Goal: Task Accomplishment & Management: Manage account settings

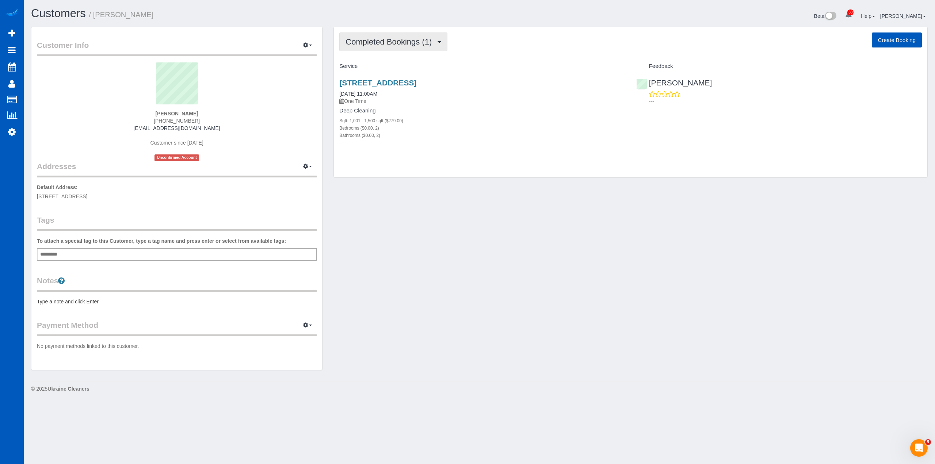
click at [395, 46] on span "Completed Bookings (1)" at bounding box center [391, 41] width 90 height 9
click at [298, 123] on div "Tiffany Smith (404) 704-6927 awilli315@yahoo.com Customer since 2025 Unconfirme…" at bounding box center [177, 111] width 280 height 99
click at [405, 48] on button "Completed Bookings (1)" at bounding box center [393, 42] width 108 height 19
drag, startPoint x: 264, startPoint y: 88, endPoint x: 274, endPoint y: 0, distance: 88.6
click at [264, 87] on sui-profile-pic at bounding box center [176, 85] width 269 height 47
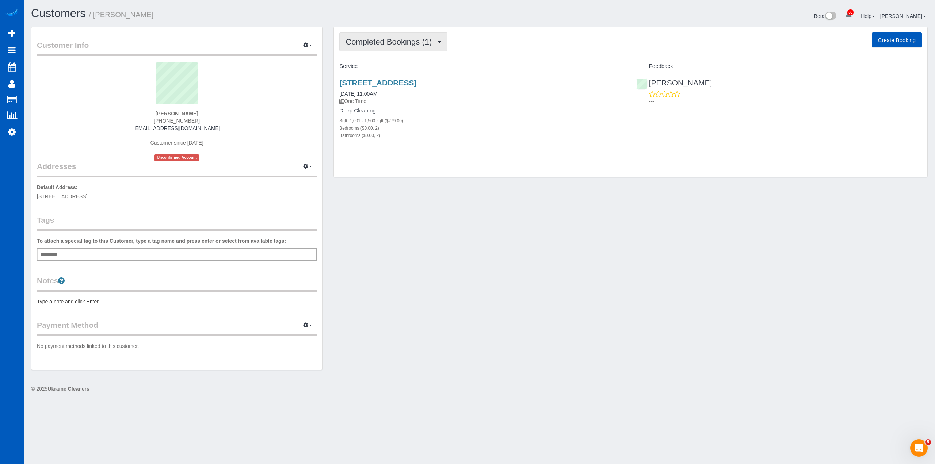
click at [413, 44] on span "Completed Bookings (1)" at bounding box center [391, 41] width 90 height 9
click at [438, 22] on div "Customers / Tiffany Smith" at bounding box center [253, 15] width 454 height 16
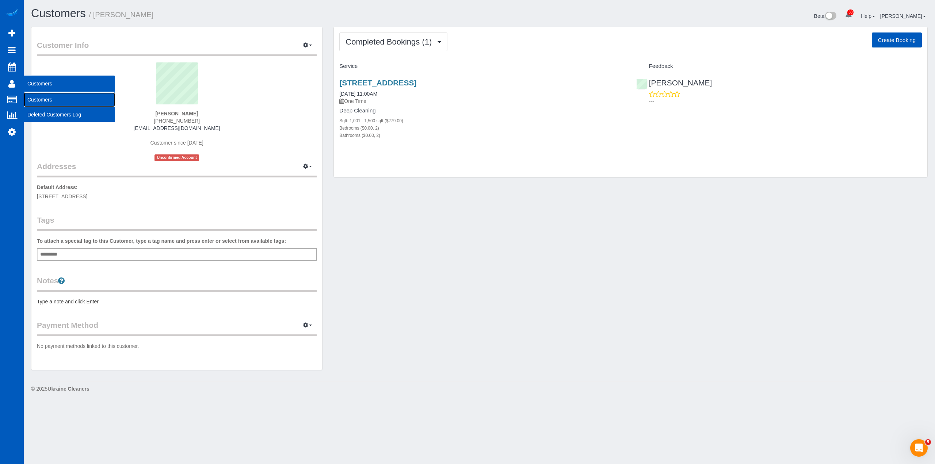
click at [43, 97] on link "Customers" at bounding box center [69, 99] width 91 height 15
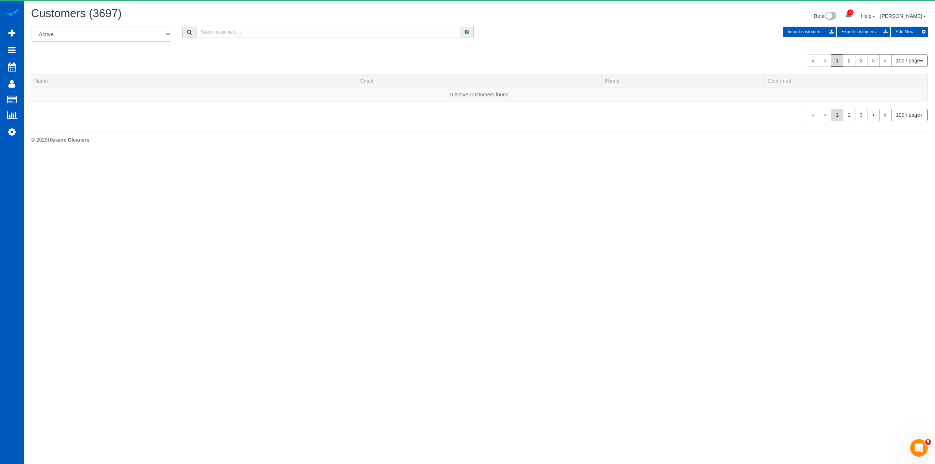
click at [239, 36] on input "text" at bounding box center [328, 32] width 264 height 11
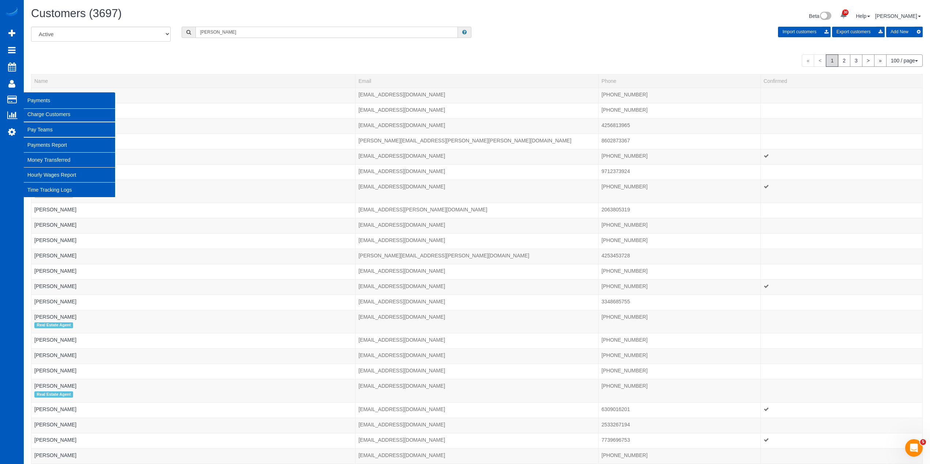
type input "tiffany"
click at [30, 111] on link "Charge Customers" at bounding box center [69, 114] width 91 height 15
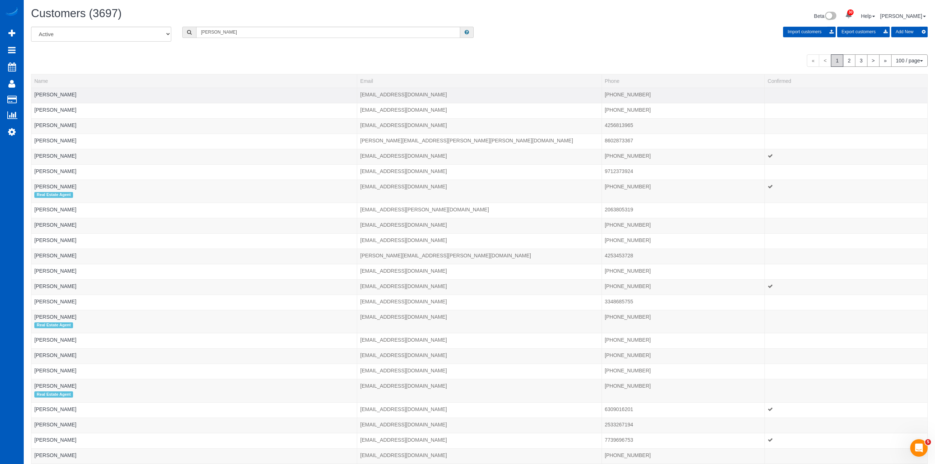
select select
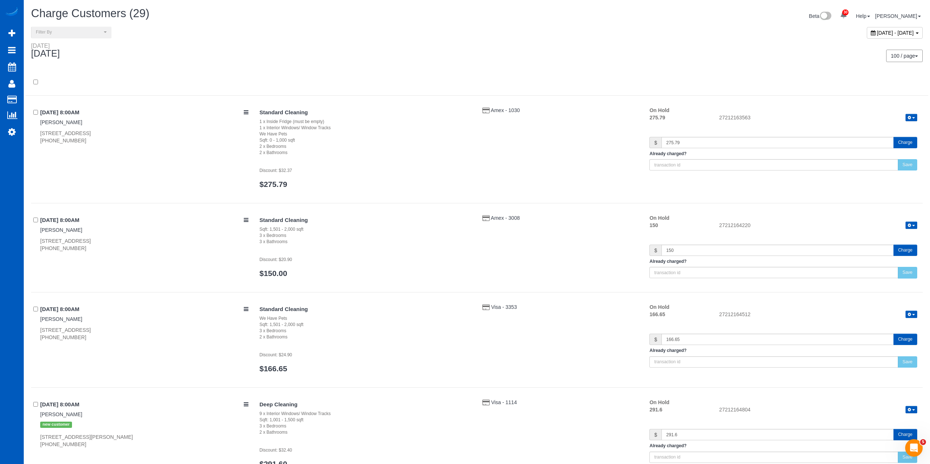
click at [877, 30] on span "August 28, 2025 - August 28, 2025" at bounding box center [895, 33] width 37 height 6
type input "**********"
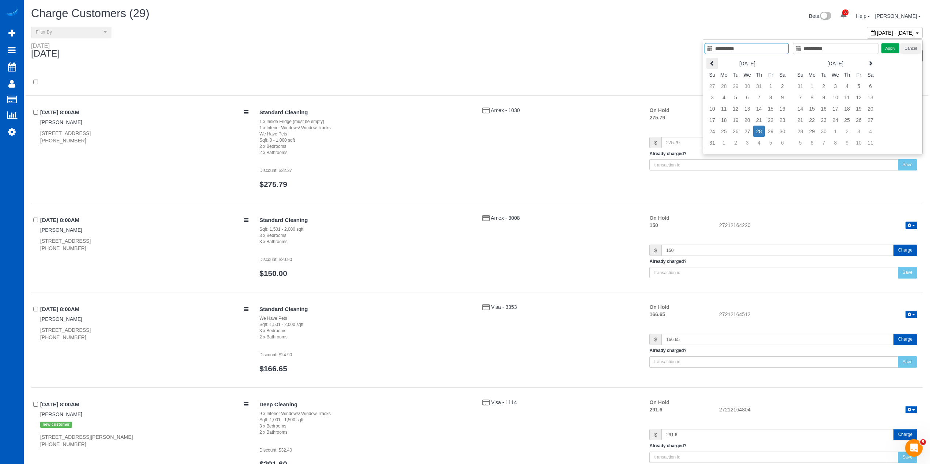
click at [716, 66] on th at bounding box center [712, 63] width 12 height 11
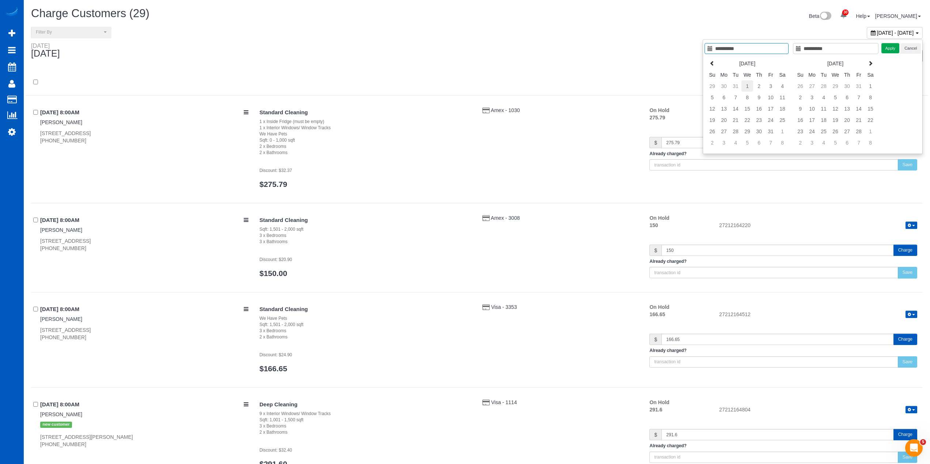
type input "**********"
click at [752, 85] on td "1" at bounding box center [747, 85] width 12 height 11
click at [865, 64] on th at bounding box center [870, 63] width 12 height 11
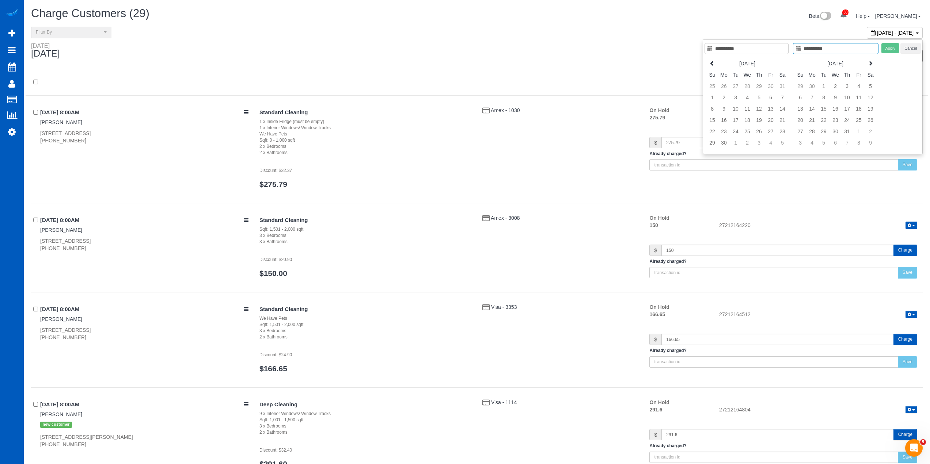
click at [865, 64] on th at bounding box center [870, 63] width 12 height 11
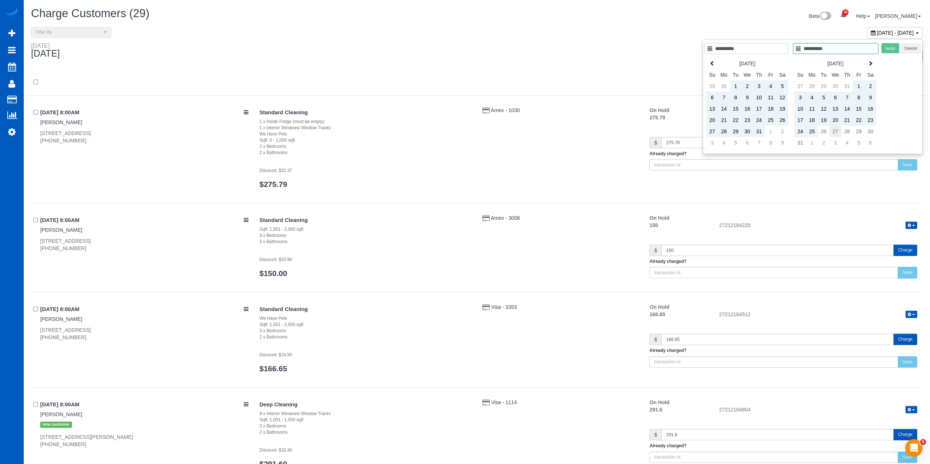
type input "**********"
click at [831, 131] on td "27" at bounding box center [835, 131] width 12 height 11
type input "**********"
click at [888, 52] on button "Apply" at bounding box center [890, 48] width 18 height 11
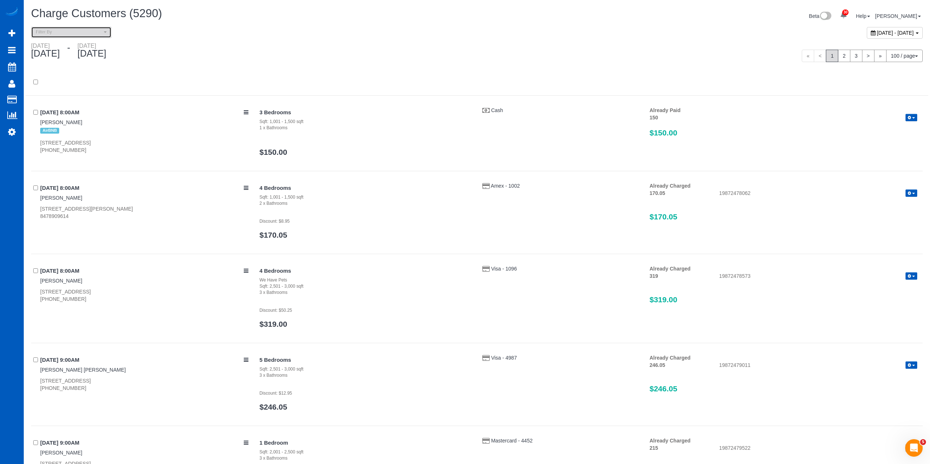
click at [89, 32] on span "Filter By" at bounding box center [69, 32] width 66 height 6
click at [72, 73] on link "Unpaid" at bounding box center [71, 72] width 80 height 9
select select "******"
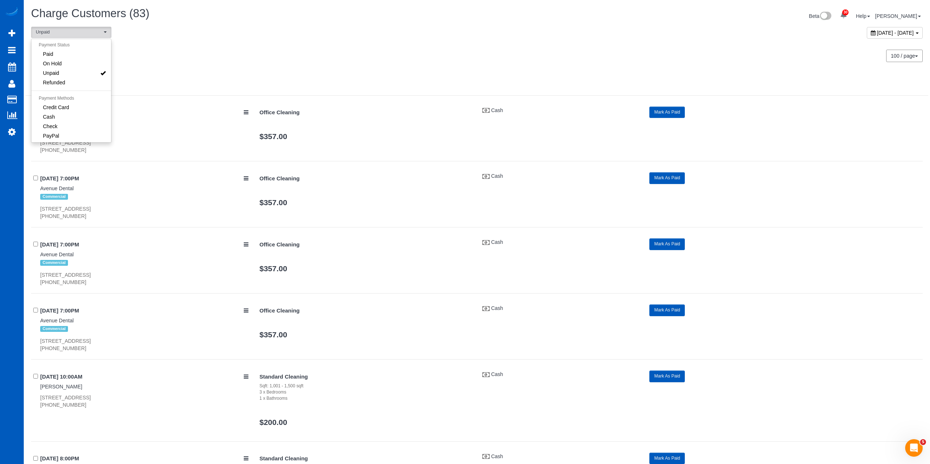
click at [307, 51] on div "Wednesday January 01, 2025 - Wednesday August 27, 2025" at bounding box center [251, 51] width 451 height 19
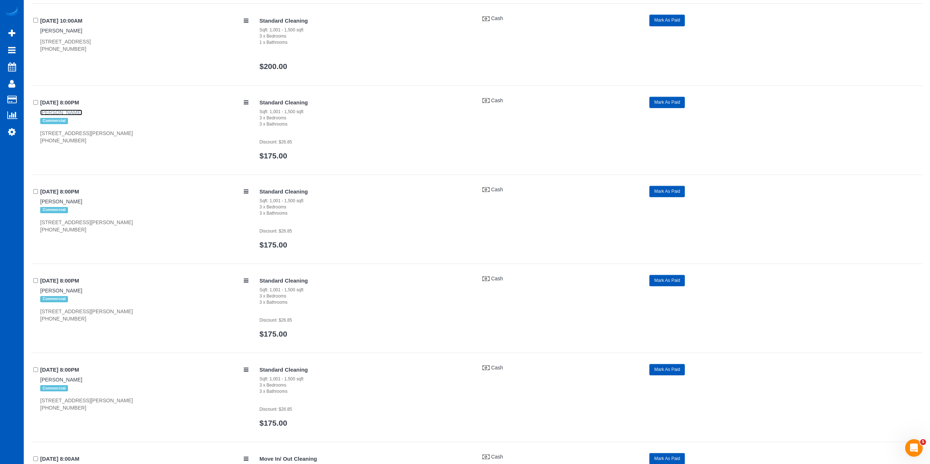
scroll to position [402, 0]
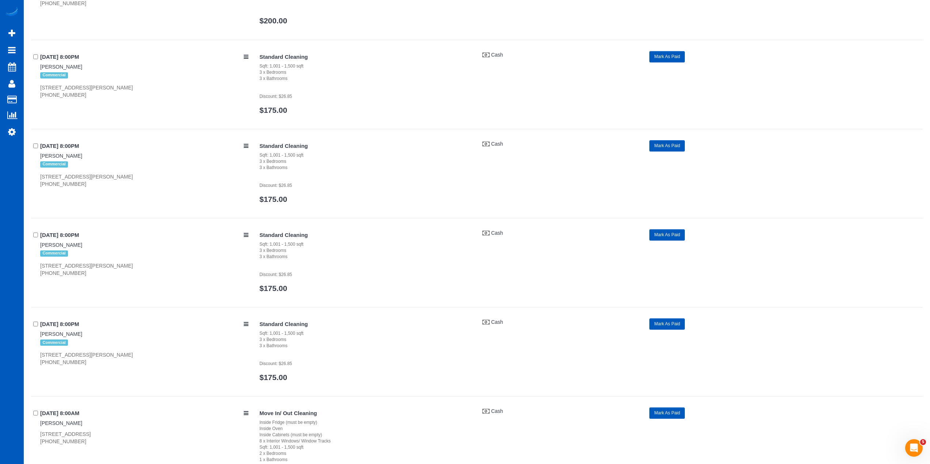
drag, startPoint x: 38, startPoint y: 264, endPoint x: 110, endPoint y: 266, distance: 72.0
click at [110, 266] on div "04/16/2025 8:00PM Paul Delong Commercial 4506 Klahanie Dr Se, Issaquah, WA 9802…" at bounding box center [142, 252] width 223 height 47
copy div "4506 Klahanie Dr Se, Issaquah"
click at [200, 99] on div "04/02/2025 8:00PM Paul Delong Commercial 4506 Klahanie Dr Se, Issaquah, WA 9802…" at bounding box center [476, 90] width 891 height 78
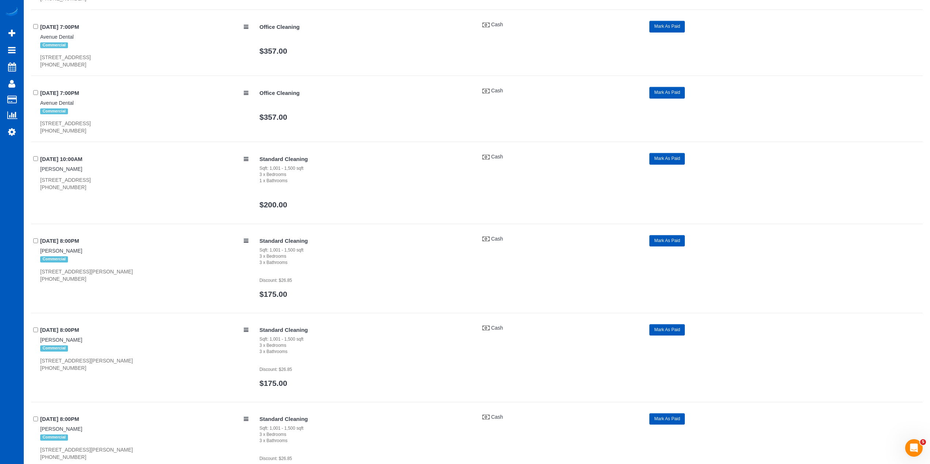
scroll to position [219, 0]
click at [197, 276] on div "4506 Klahanie Dr Se, Issaquah, WA 98029 (951) 691-3351" at bounding box center [144, 274] width 208 height 15
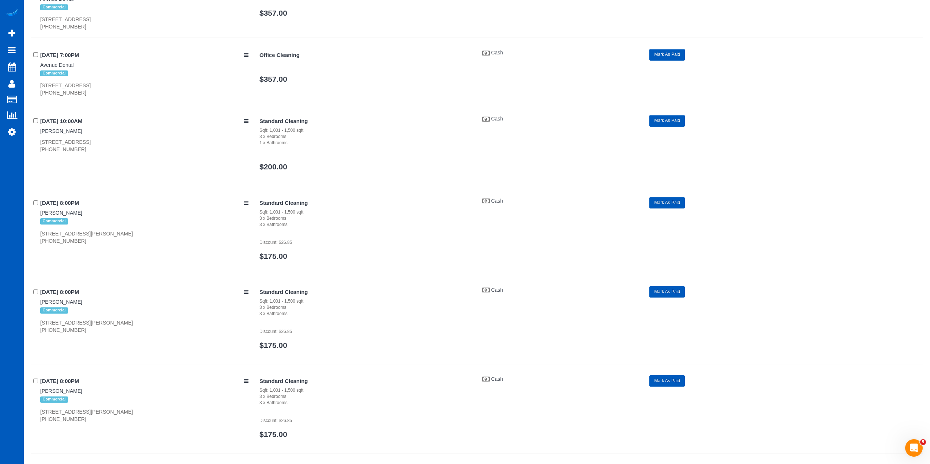
click at [192, 301] on div "04/09/2025 8:00PM Paul Delong Commercial 4506 Klahanie Dr Se, Issaquah, WA 9802…" at bounding box center [142, 309] width 223 height 47
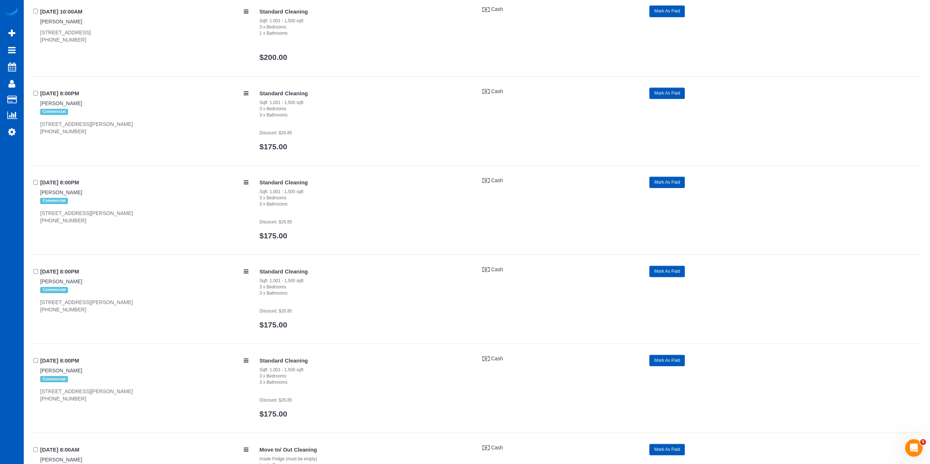
click at [198, 306] on div "4506 Klahanie Dr Se, Issaquah, WA 98029 (951) 691-3351" at bounding box center [144, 306] width 208 height 15
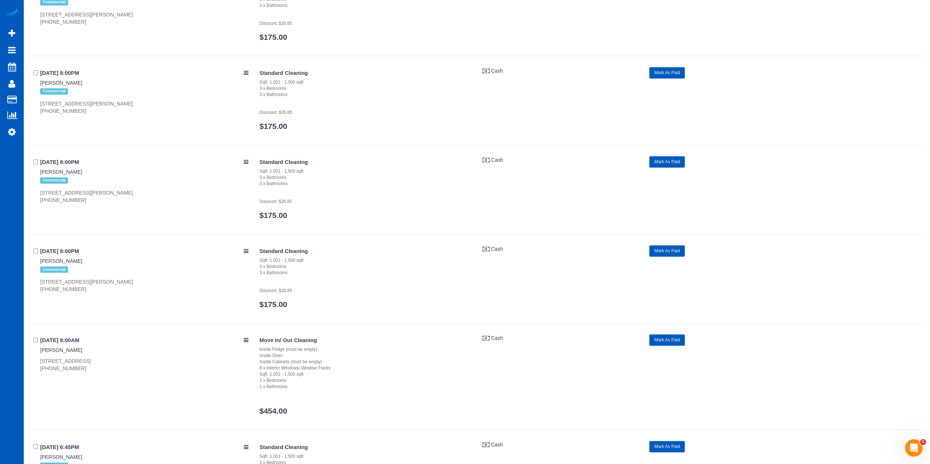
click at [198, 304] on div "04/23/2025 8:00PM Paul Delong Commercial 4506 Klahanie Dr Se, Issaquah, WA 9802…" at bounding box center [476, 284] width 891 height 78
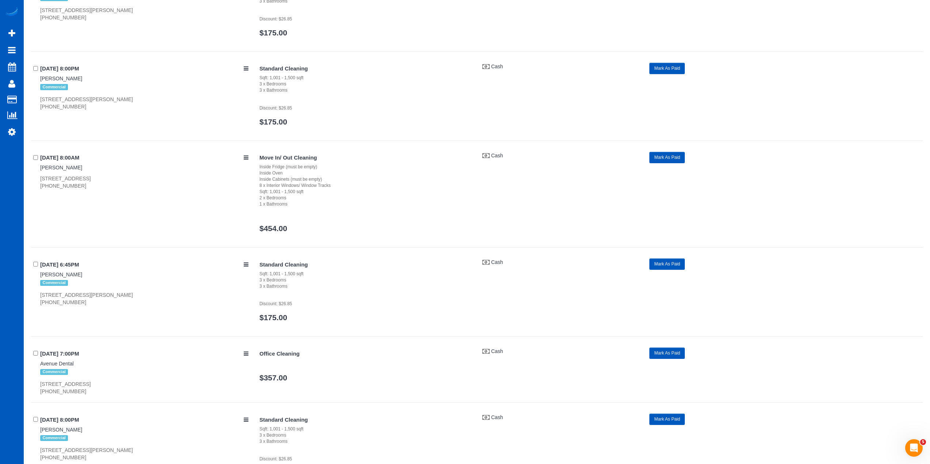
click at [198, 304] on div "4506 Klahanie Dr Se, Issaquah, WA 98029 (951) 691-3351" at bounding box center [144, 299] width 208 height 15
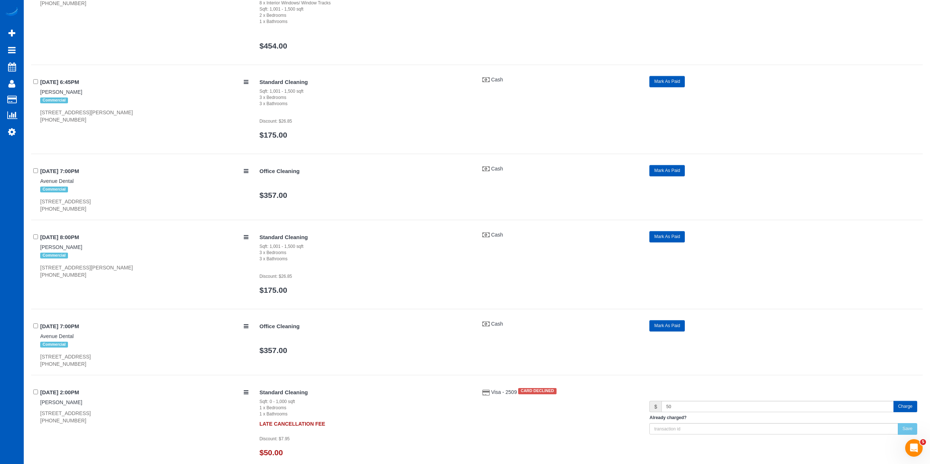
click at [199, 273] on div "4506 Klahanie Dr Se, Issaquah, WA 98029 (951) 691-3351" at bounding box center [144, 271] width 208 height 15
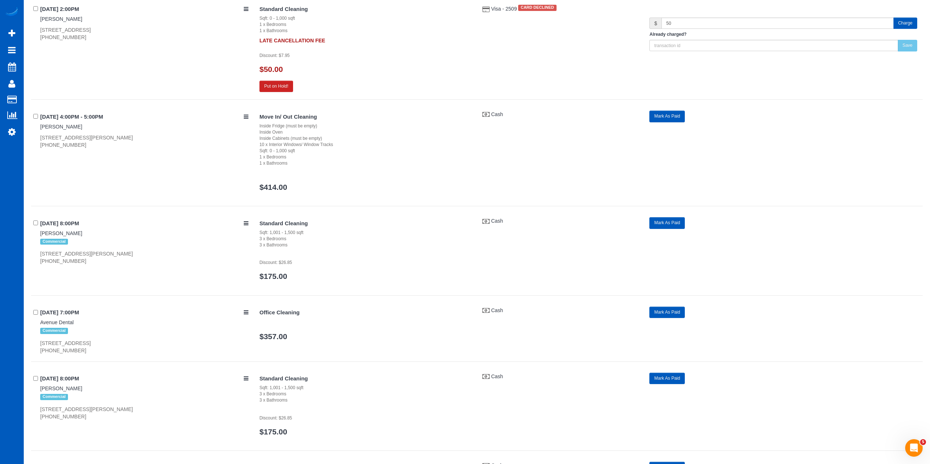
scroll to position [1242, 0]
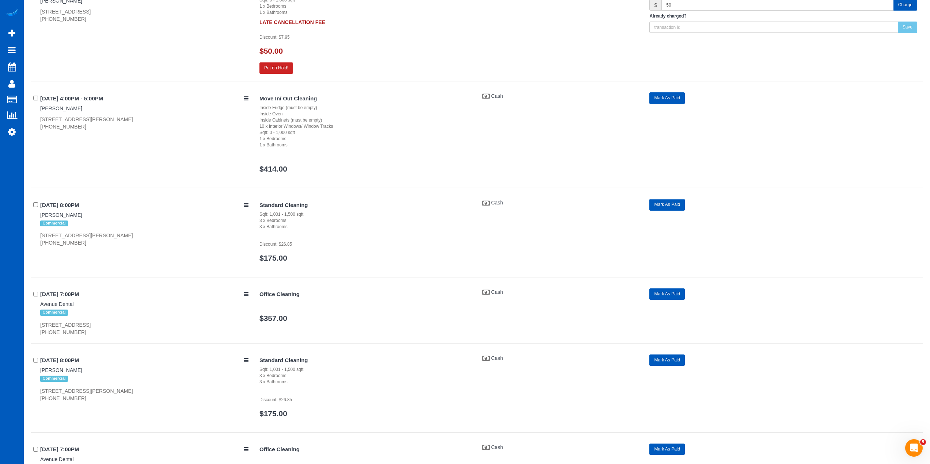
click at [193, 236] on div "4506 Klahanie Dr Se, Issaquah, WA 98029 (951) 691-3351" at bounding box center [144, 239] width 208 height 15
click at [198, 376] on div "Commercial" at bounding box center [144, 378] width 208 height 9
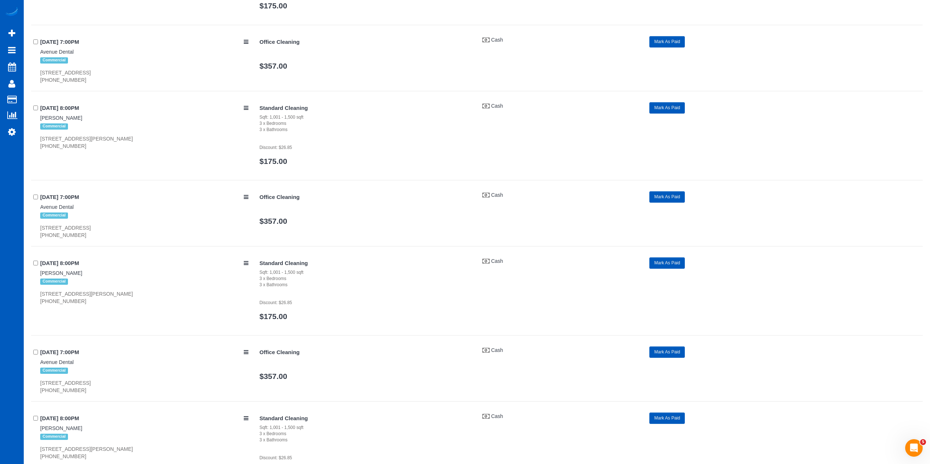
scroll to position [1498, 0]
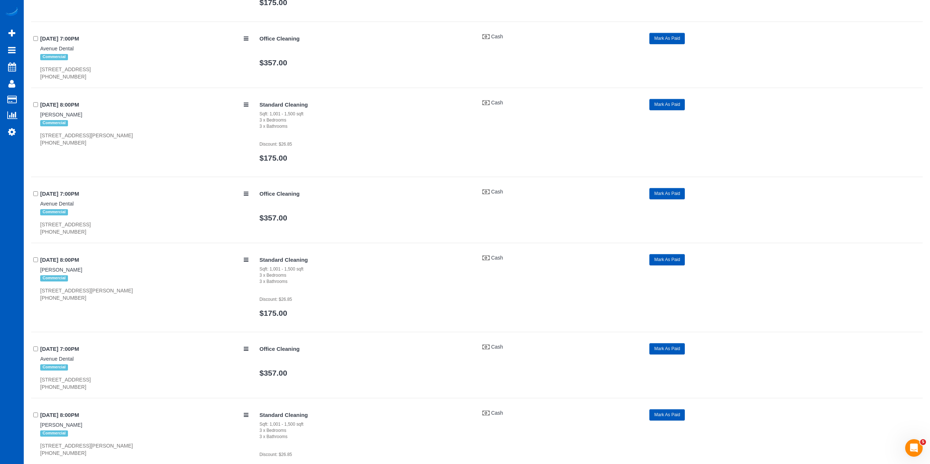
click at [209, 286] on div "05/28/2025 8:00PM Paul Delong Commercial 4506 Klahanie Dr Se, Issaquah, WA 9802…" at bounding box center [142, 277] width 223 height 47
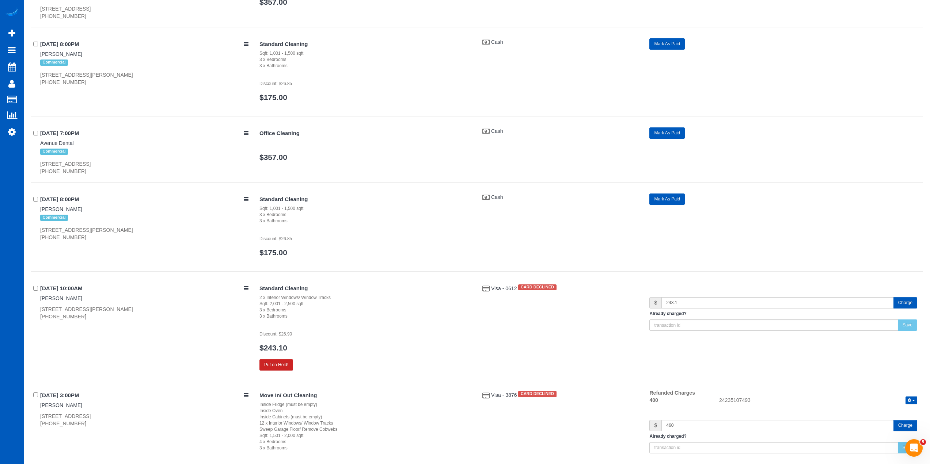
scroll to position [1717, 0]
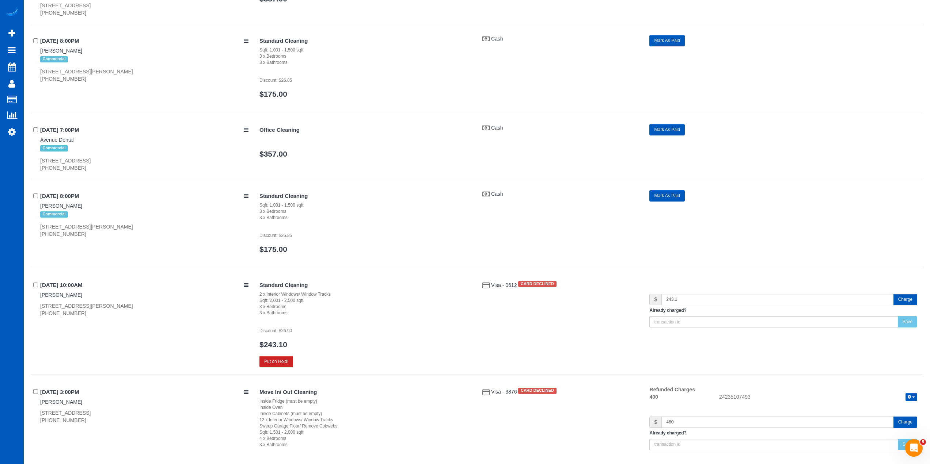
click at [178, 221] on div "06/05/2025 8:00PM Paul Delong Commercial 4506 Klahanie Dr Se, Issaquah, WA 9802…" at bounding box center [142, 213] width 223 height 47
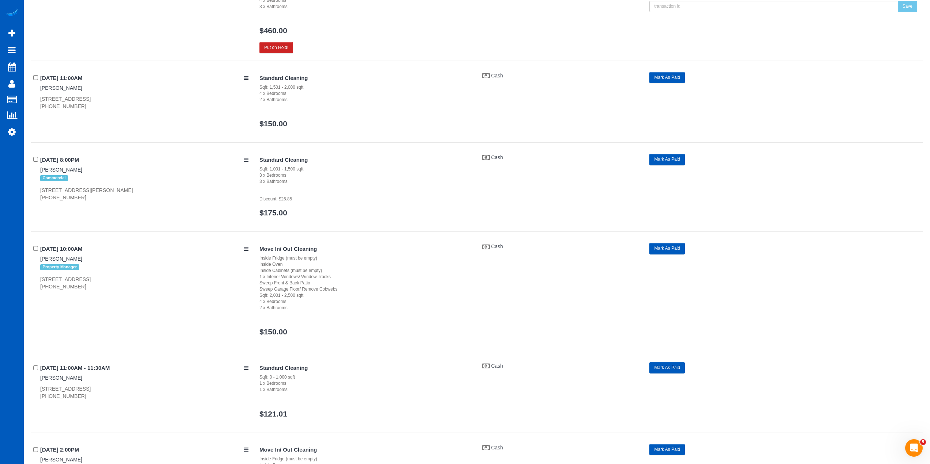
click at [178, 195] on div "4506 Klahanie Dr Se, Issaquah, WA 98029 (951) 691-3351" at bounding box center [144, 194] width 208 height 15
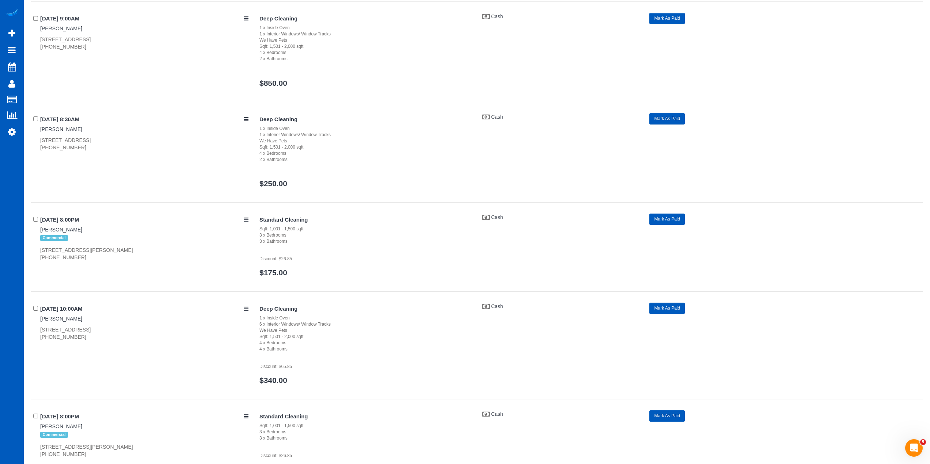
scroll to position [2886, 0]
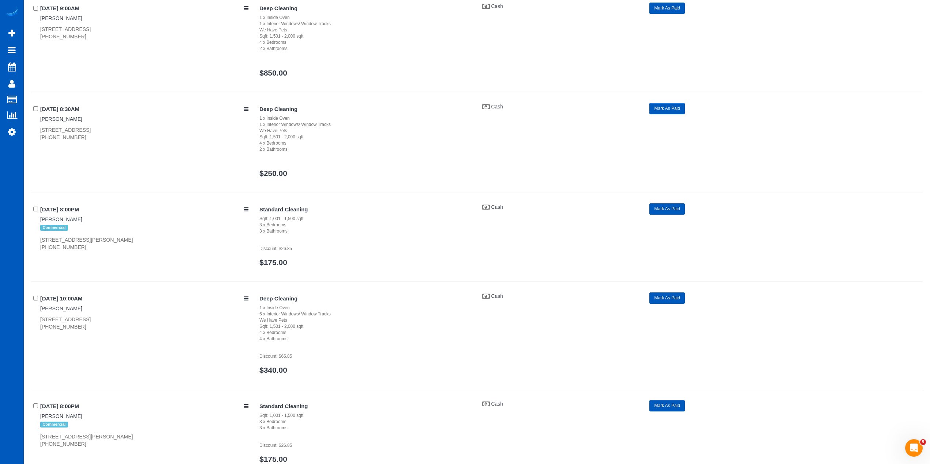
click at [182, 230] on div "Commercial" at bounding box center [144, 227] width 208 height 9
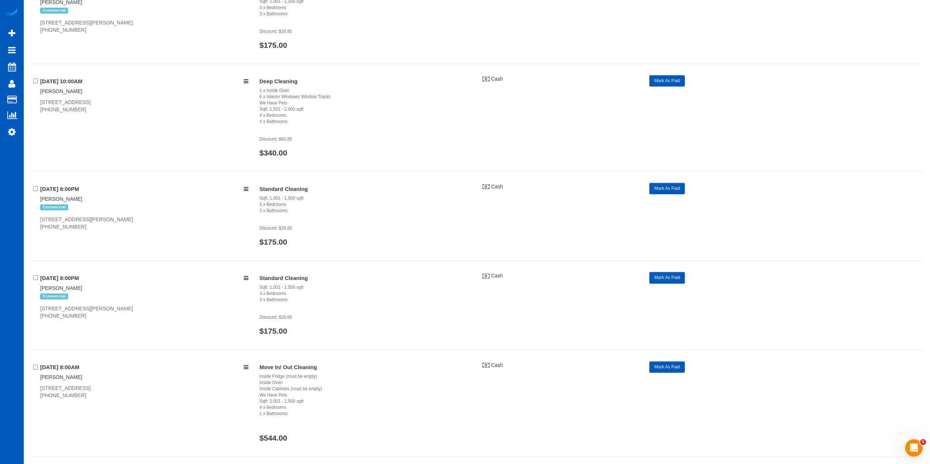
scroll to position [3105, 0]
click at [180, 201] on div "Commercial" at bounding box center [144, 205] width 208 height 9
click at [198, 305] on div "4506 Klahanie Dr Se, Issaquah, WA 98029 (951) 691-3351" at bounding box center [144, 310] width 208 height 15
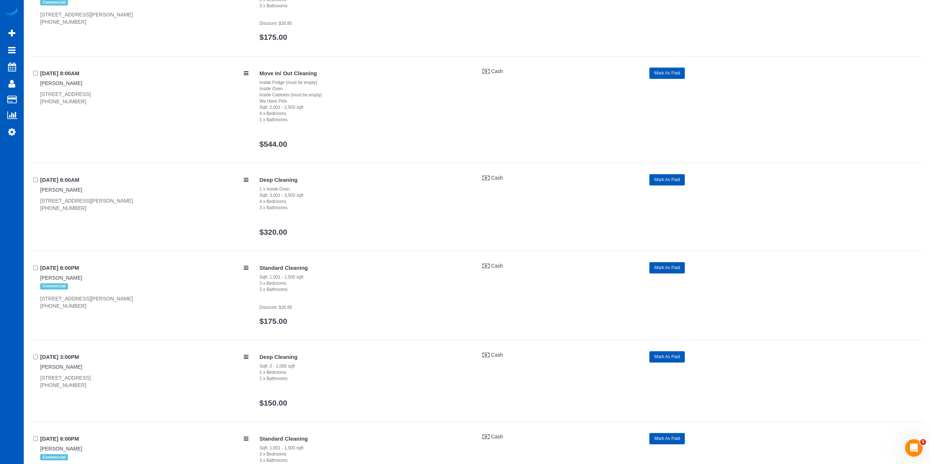
click at [200, 288] on div "Commercial" at bounding box center [144, 286] width 208 height 9
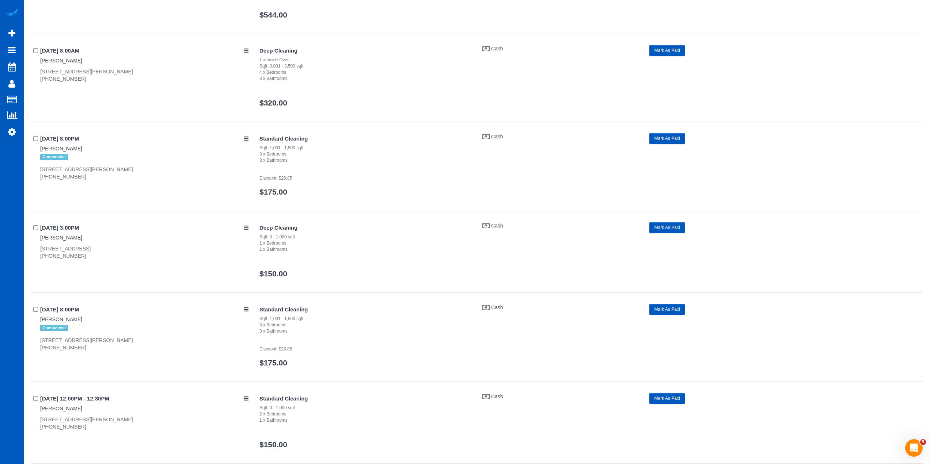
scroll to position [3653, 0]
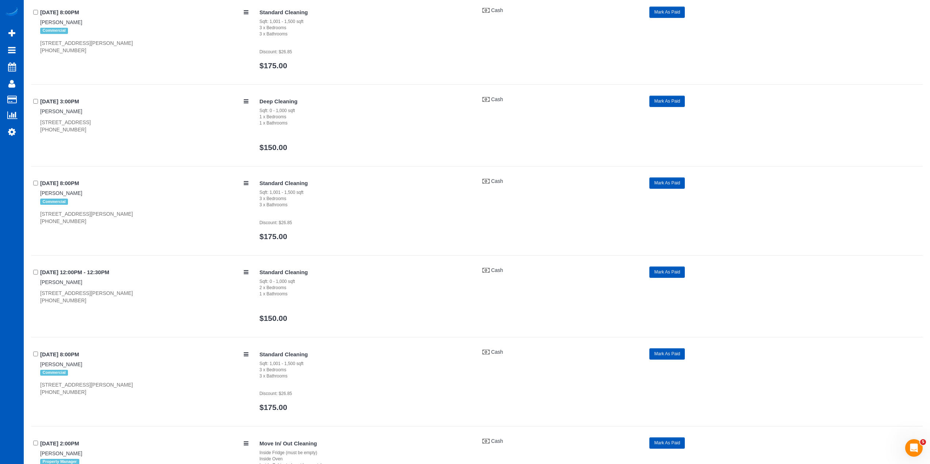
click at [185, 201] on div "Commercial" at bounding box center [144, 201] width 208 height 9
click at [191, 394] on div "4506 Klahanie Dr Se, Issaquah, WA 98029 (951) 691-3351" at bounding box center [144, 388] width 208 height 15
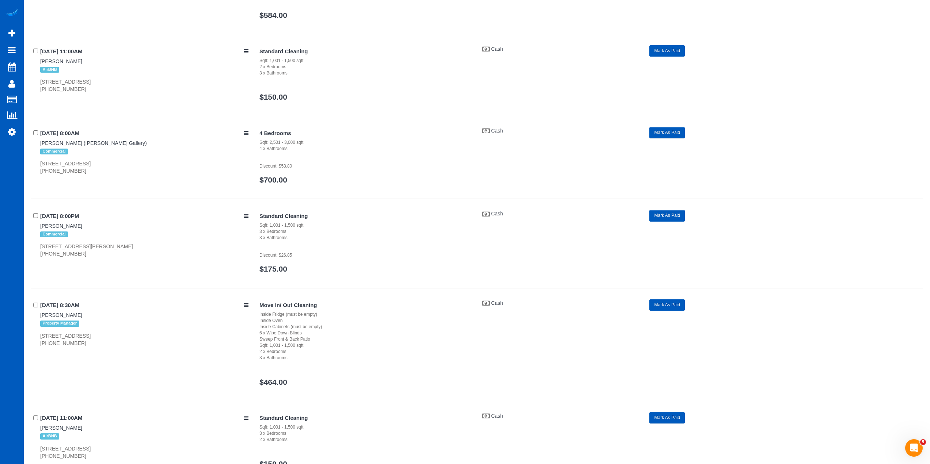
click at [197, 267] on div "08/06/2025 8:00PM Paul Delong Commercial 4506 Klahanie Dr Se, Issaquah, WA 9802…" at bounding box center [476, 249] width 891 height 78
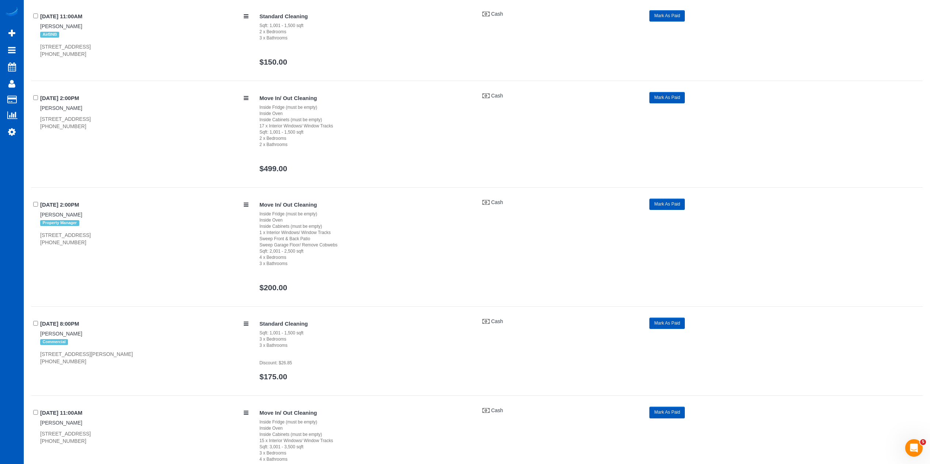
scroll to position [4931, 0]
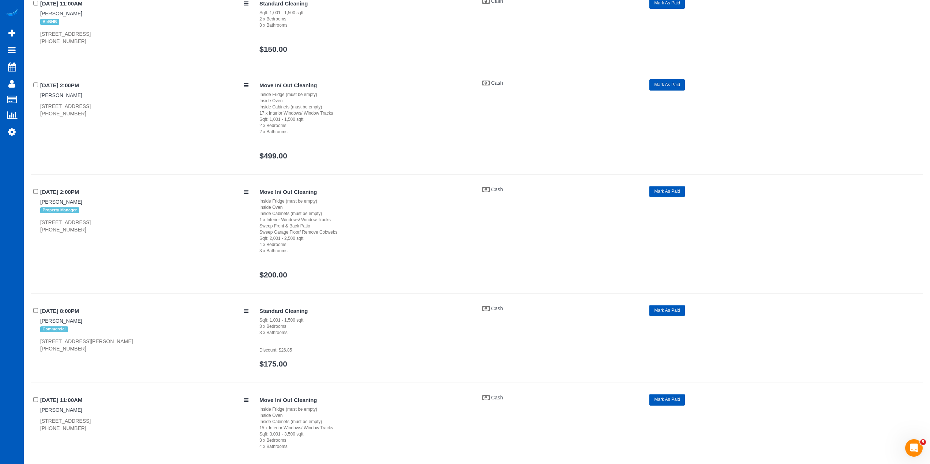
click at [206, 329] on div "Commercial" at bounding box center [144, 329] width 208 height 9
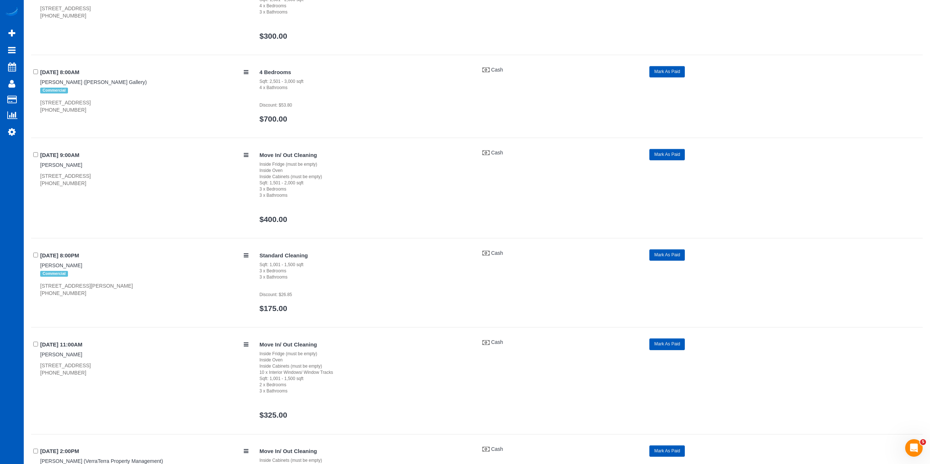
scroll to position [5991, 0]
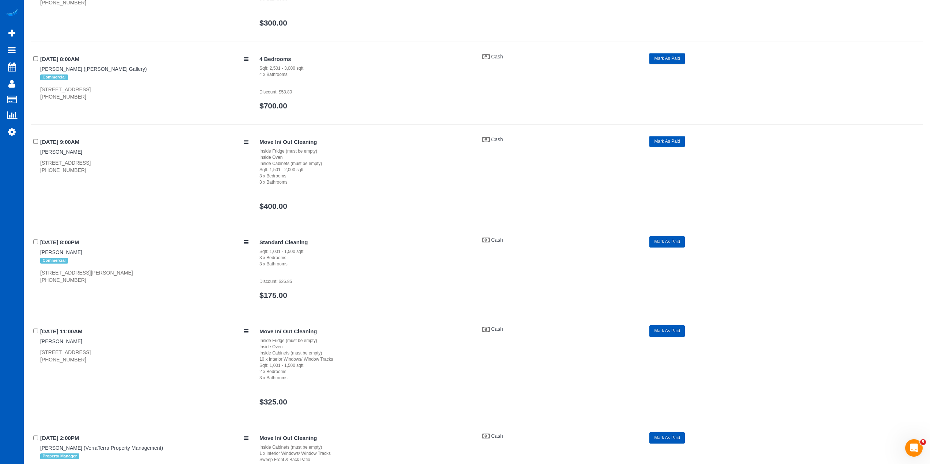
click at [214, 276] on div "4506 Klahanie Dr Se, Issaquah, WA 98029 (951) 691-3351" at bounding box center [144, 276] width 208 height 15
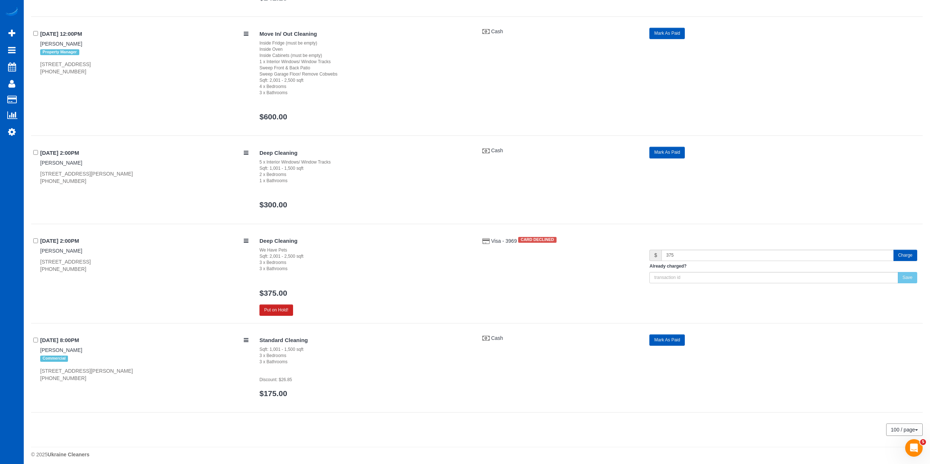
scroll to position [7311, 0]
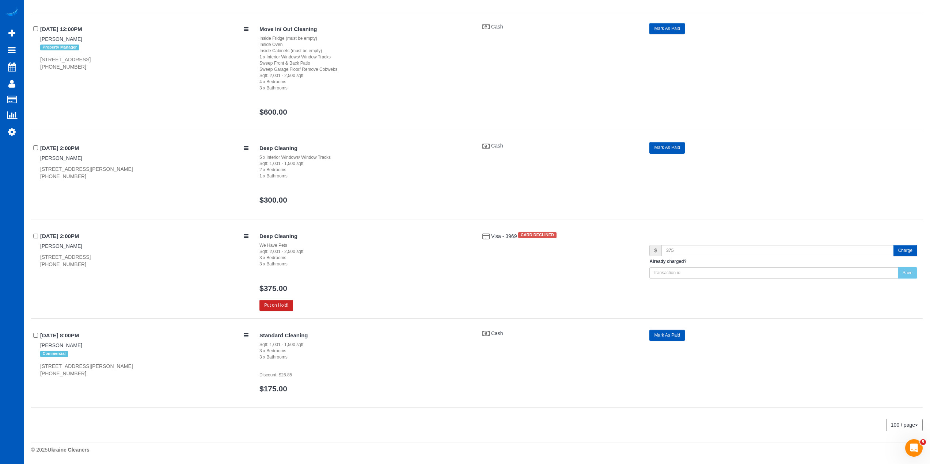
click at [196, 352] on div "Commercial" at bounding box center [144, 353] width 208 height 9
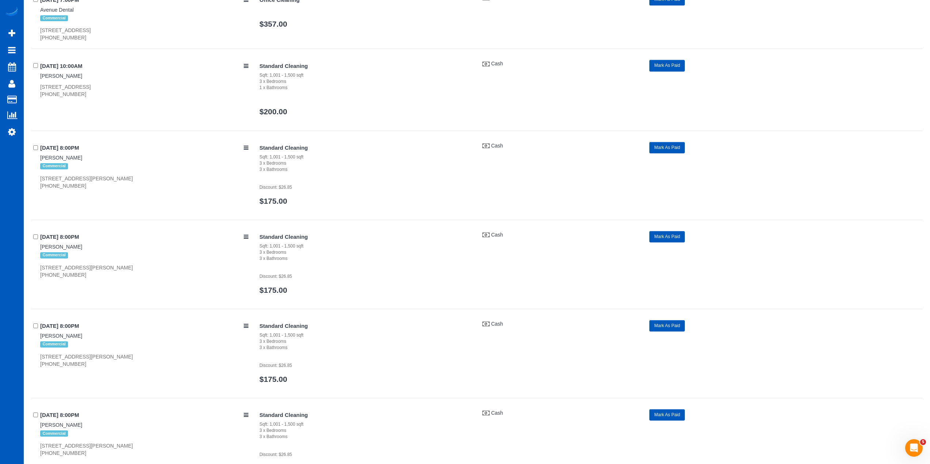
scroll to position [335, 0]
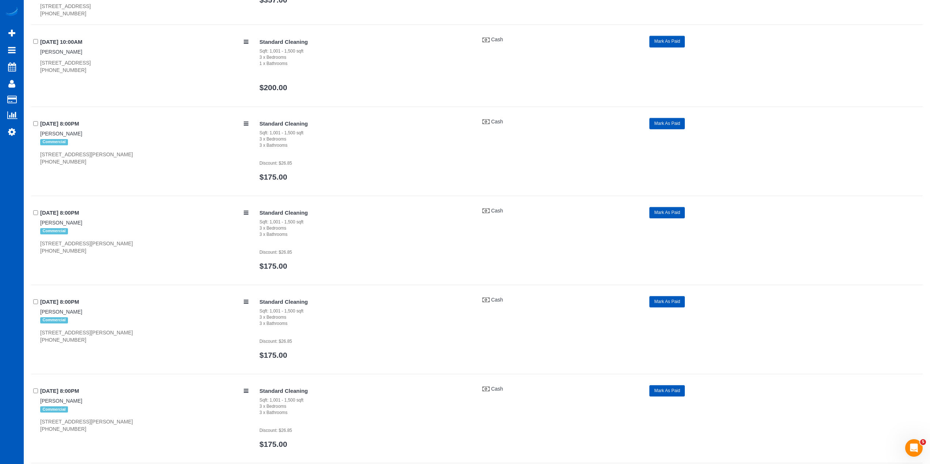
click at [179, 140] on div "Commercial" at bounding box center [144, 141] width 208 height 9
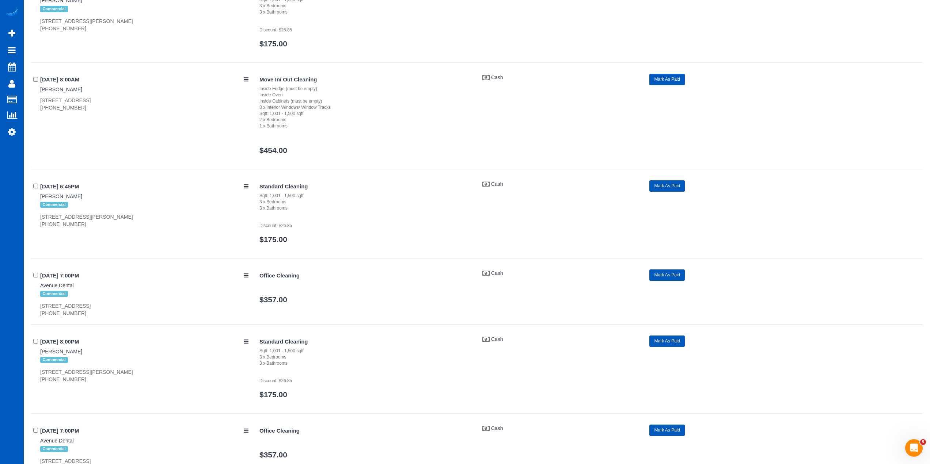
scroll to position [737, 0]
click at [188, 151] on div "04/29/2025 8:00AM David Detzler 2728 36th Ave Sw, Seattle, WA 98126 (206) 819-3…" at bounding box center [476, 121] width 891 height 96
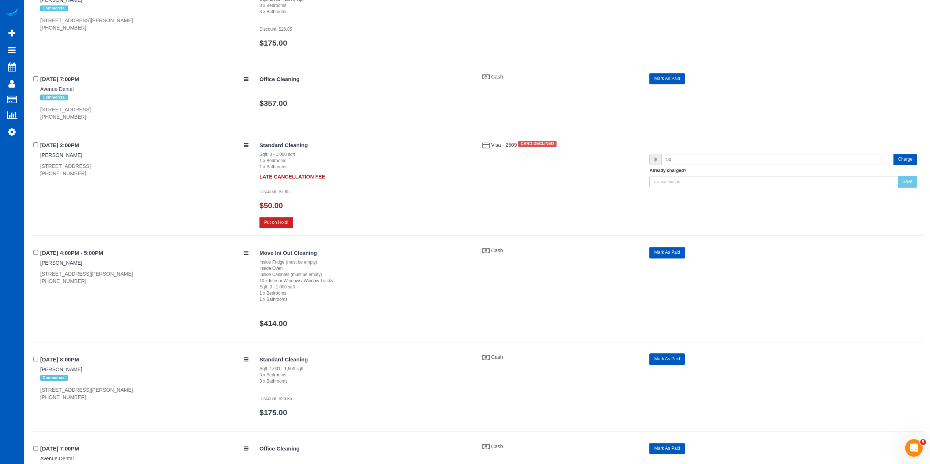
scroll to position [1102, 0]
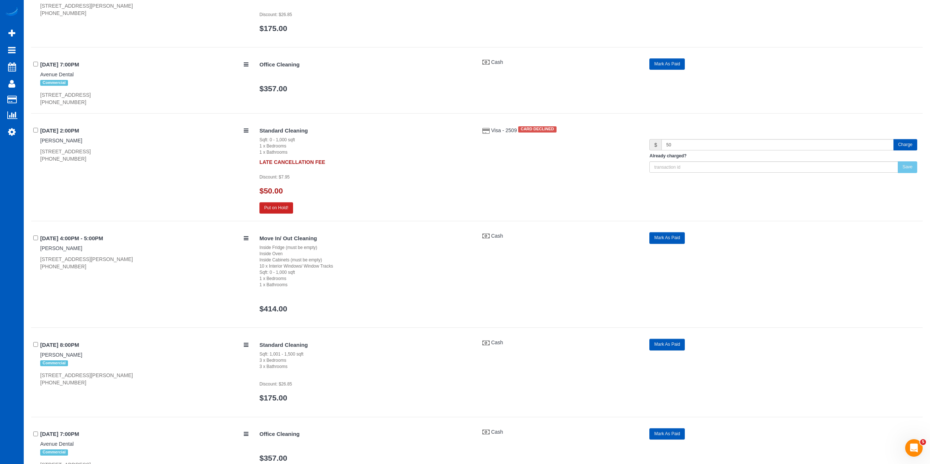
click at [195, 185] on div "05/11/2025 2:00PM Zay Mitchell 355 Nw 6th Ave #607, Portland, OR 97209 (678) 35…" at bounding box center [476, 173] width 891 height 97
click at [65, 162] on div "355 Nw 6th Ave #607, Portland, OR 97209 (678) 353-7974" at bounding box center [144, 155] width 208 height 15
click at [175, 148] on div "355 Nw 6th Ave #607, Portland, OR 97209 (678) 353-7974" at bounding box center [144, 155] width 208 height 15
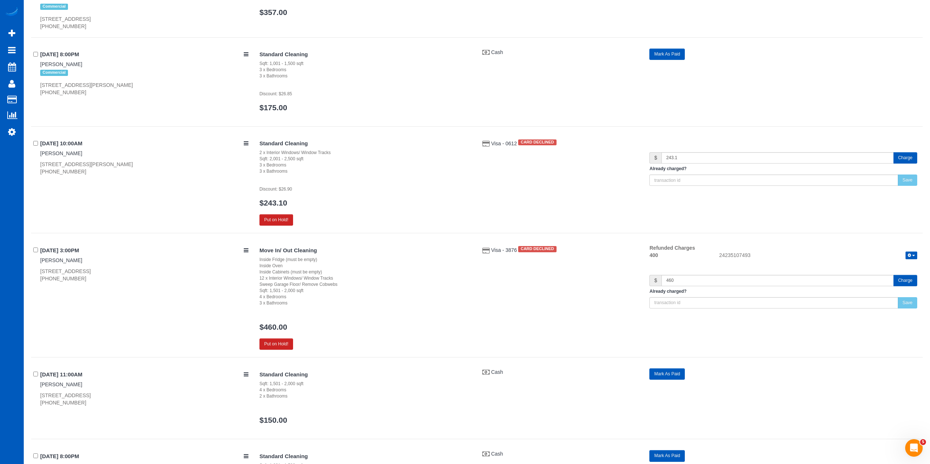
scroll to position [1869, 0]
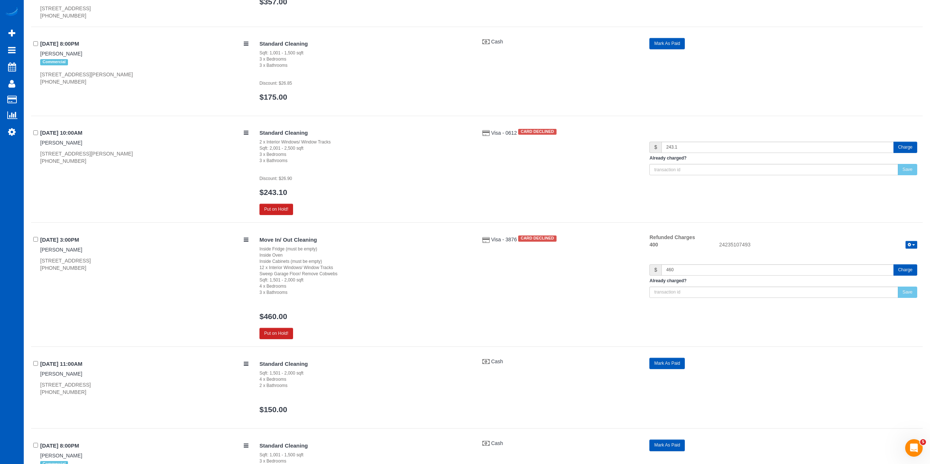
click at [913, 146] on button "Charge" at bounding box center [905, 147] width 24 height 11
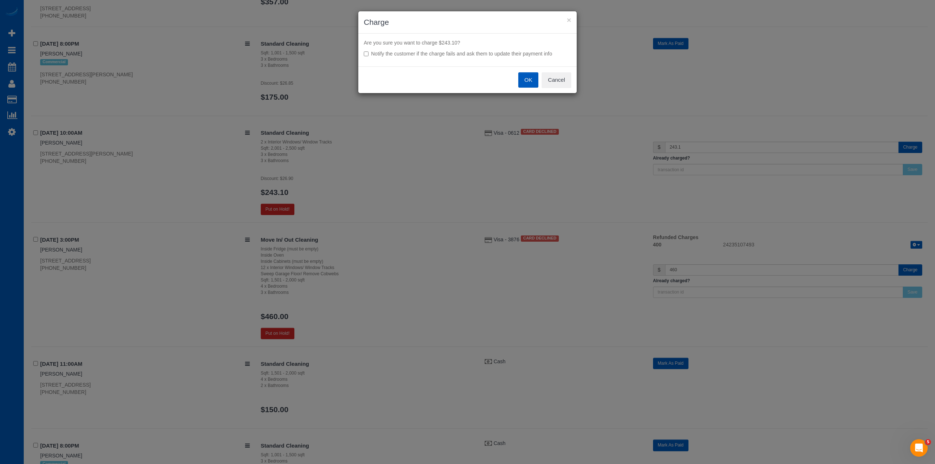
click at [494, 52] on label "Notify the customer if the charge fails and ask them to update their payment in…" at bounding box center [467, 53] width 207 height 7
click at [531, 85] on button "OK" at bounding box center [528, 79] width 20 height 15
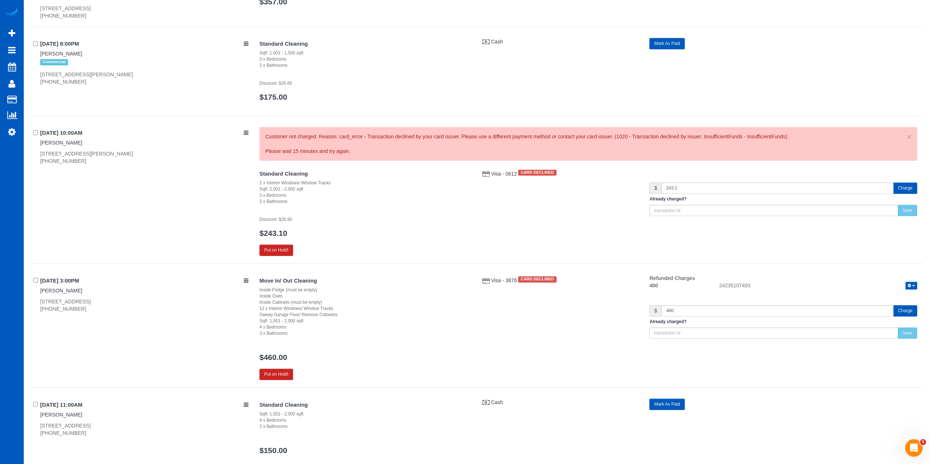
click at [904, 315] on button "Charge" at bounding box center [905, 310] width 24 height 11
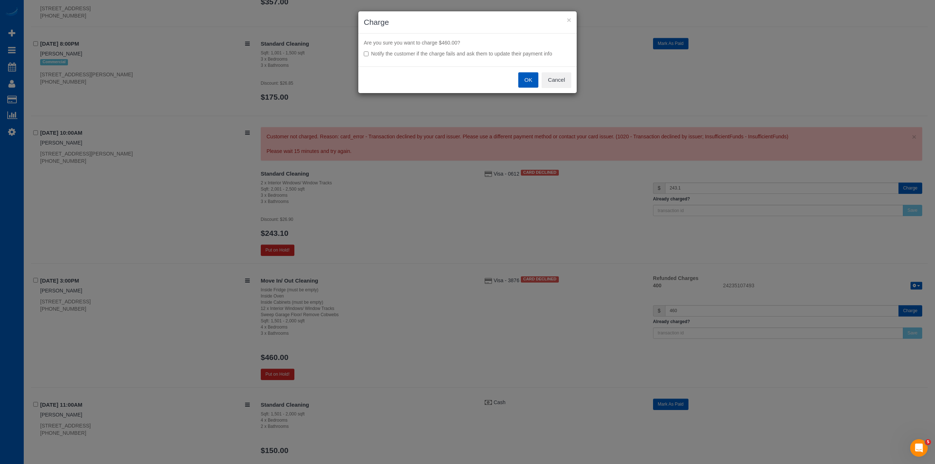
click at [518, 79] on div "OK Cancel" at bounding box center [467, 79] width 218 height 27
click at [524, 81] on button "OK" at bounding box center [528, 79] width 20 height 15
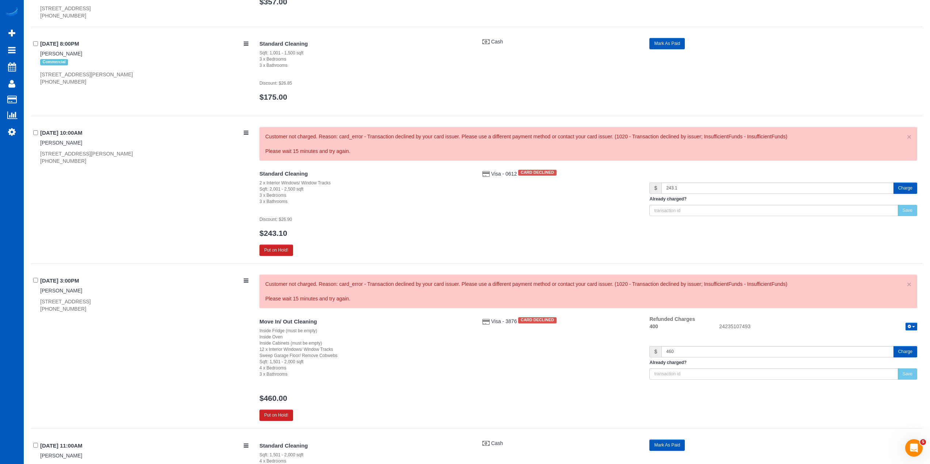
click at [507, 233] on div "Standard Cleaning 2 x Interior Windows/ Window Tracks Sqft: 2,001 - 2,500 sqft …" at bounding box center [588, 212] width 668 height 88
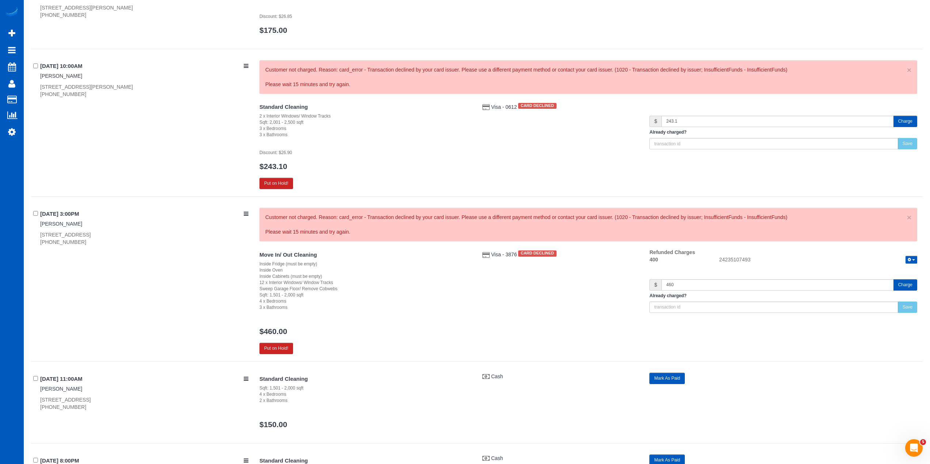
scroll to position [1942, 0]
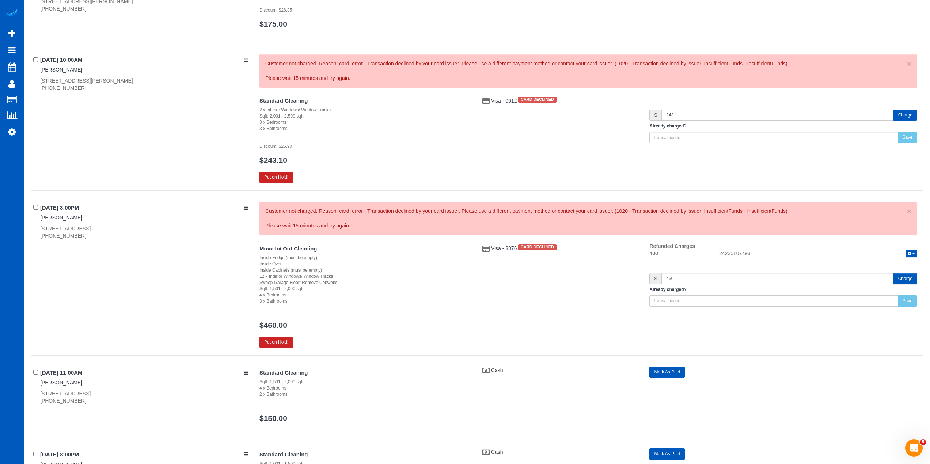
click at [511, 100] on span "Visa - 0612" at bounding box center [504, 101] width 27 height 6
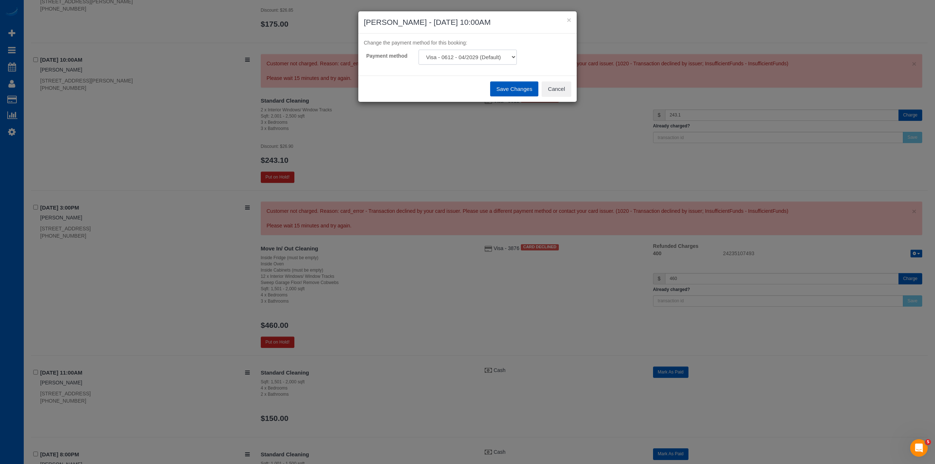
click at [478, 54] on select "Visa - 0612 - 04/2029 (Default) Mastercard - 4256 - 09/2026 Add Credit Card ───…" at bounding box center [468, 57] width 98 height 15
select select "string:fspay-b378ba84-4120-48a0-8b10-051b03af3e3a"
click at [419, 50] on select "Visa - 0612 - 04/2029 (Default) Mastercard - 4256 - 09/2026 Add Credit Card ───…" at bounding box center [468, 57] width 98 height 15
click at [524, 93] on button "Save Changes" at bounding box center [514, 88] width 48 height 15
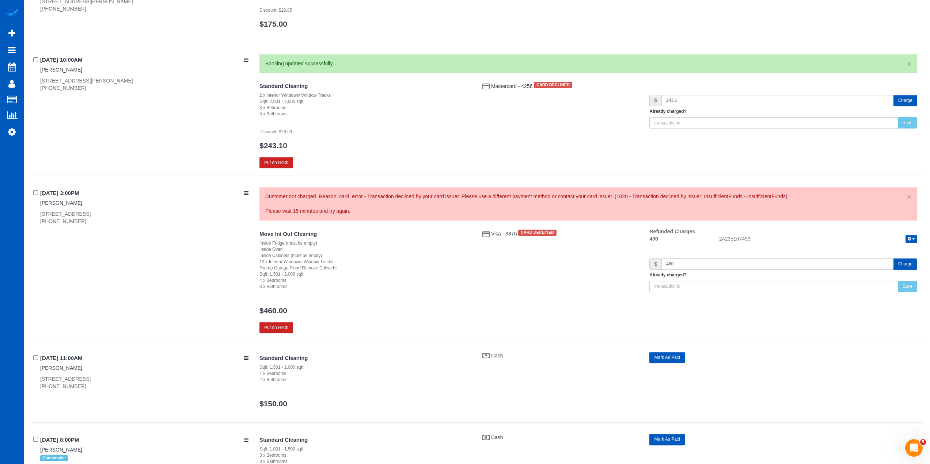
click at [907, 116] on form "Already charged? Save" at bounding box center [783, 118] width 268 height 19
click at [902, 103] on button "Charge" at bounding box center [905, 100] width 24 height 11
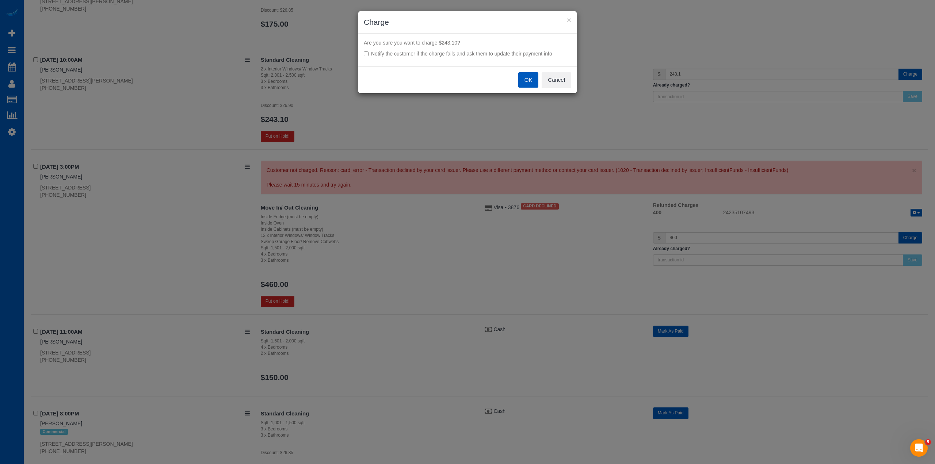
click at [527, 77] on button "OK" at bounding box center [528, 79] width 20 height 15
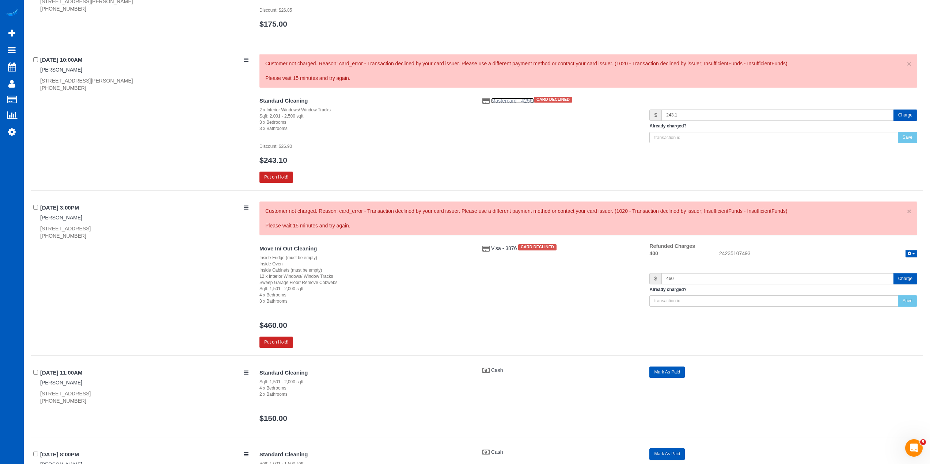
click at [513, 99] on span "Mastercard - 4256" at bounding box center [512, 101] width 43 height 6
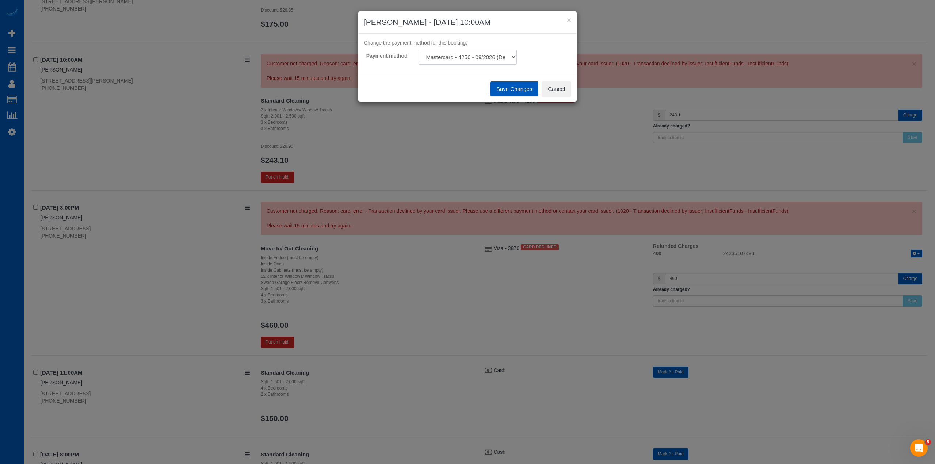
click at [450, 53] on select "Mastercard - 4256 - 09/2026 (Default) Visa - 0612 - 04/2029 Add Credit Card ───…" at bounding box center [468, 57] width 98 height 15
select select "string:fspay-e114ca64-9d15-469b-bf4b-35db0f84b755"
click at [419, 50] on select "Mastercard - 4256 - 09/2026 (Default) Visa - 0612 - 04/2029 Add Credit Card ───…" at bounding box center [468, 57] width 98 height 15
click at [500, 90] on button "Save Changes" at bounding box center [514, 88] width 48 height 15
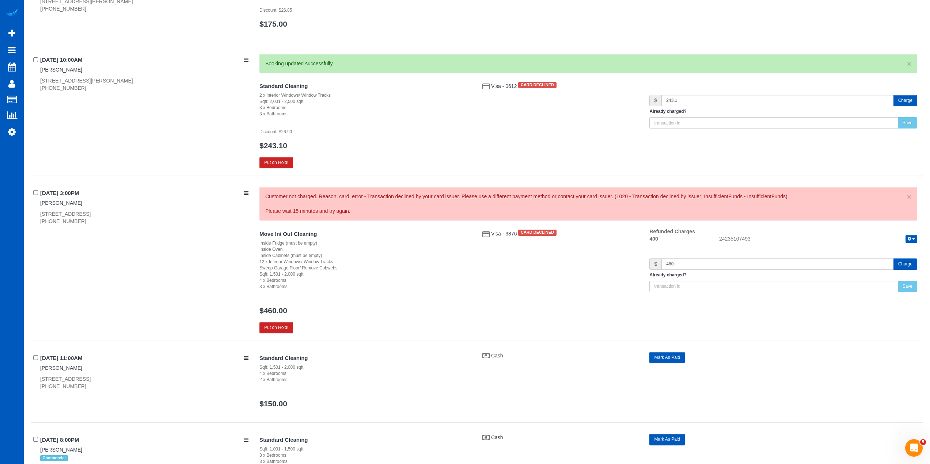
click at [902, 99] on button "Charge" at bounding box center [905, 100] width 24 height 11
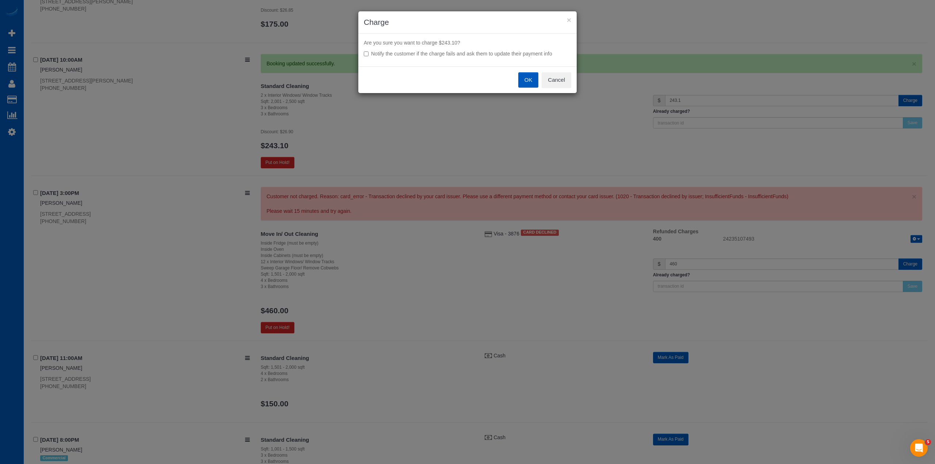
click at [522, 80] on button "OK" at bounding box center [528, 79] width 20 height 15
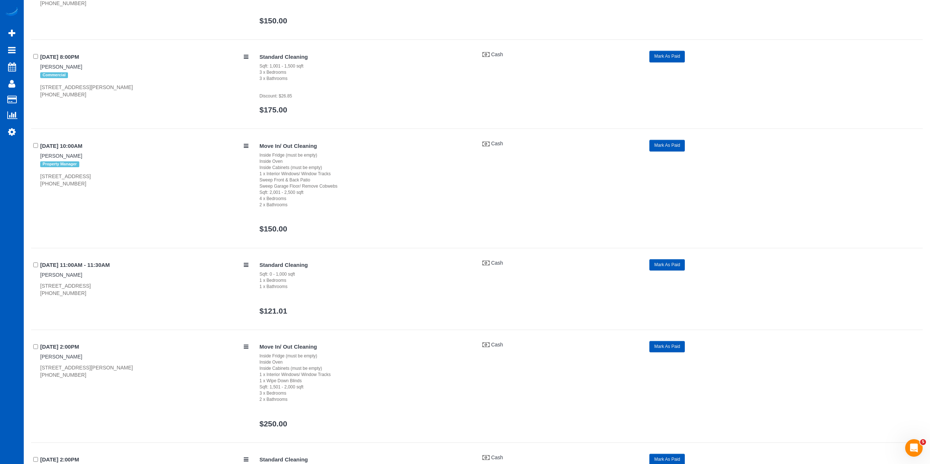
scroll to position [2344, 0]
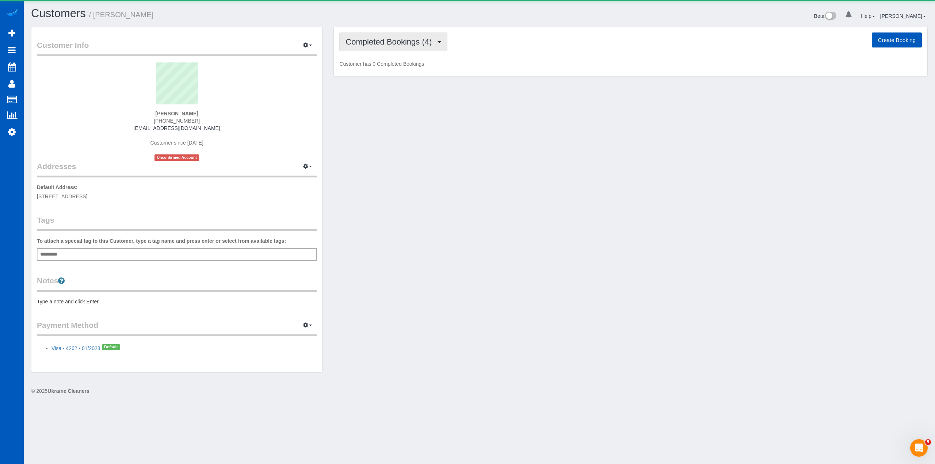
click at [404, 41] on span "Completed Bookings (4)" at bounding box center [391, 41] width 90 height 9
click at [405, 67] on link "Upcoming Bookings (11)" at bounding box center [378, 68] width 77 height 9
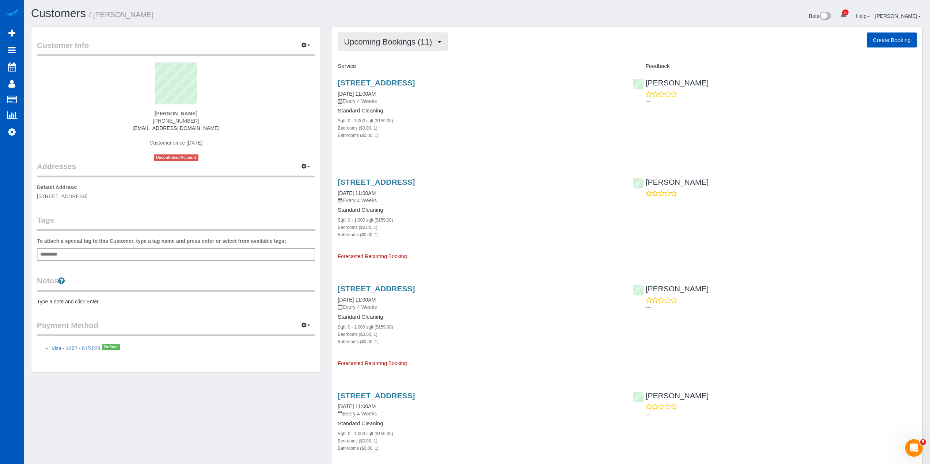
click at [397, 46] on button "Upcoming Bookings (11)" at bounding box center [393, 42] width 110 height 19
click at [373, 60] on link "Completed Bookings (4)" at bounding box center [376, 58] width 77 height 9
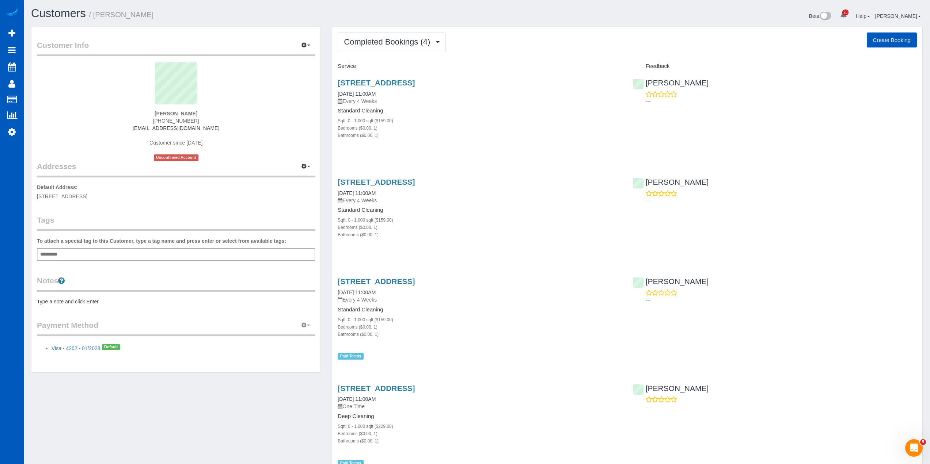
click at [314, 323] on button "button" at bounding box center [306, 325] width 18 height 11
click at [300, 340] on link "View Payment Methods" at bounding box center [281, 338] width 68 height 9
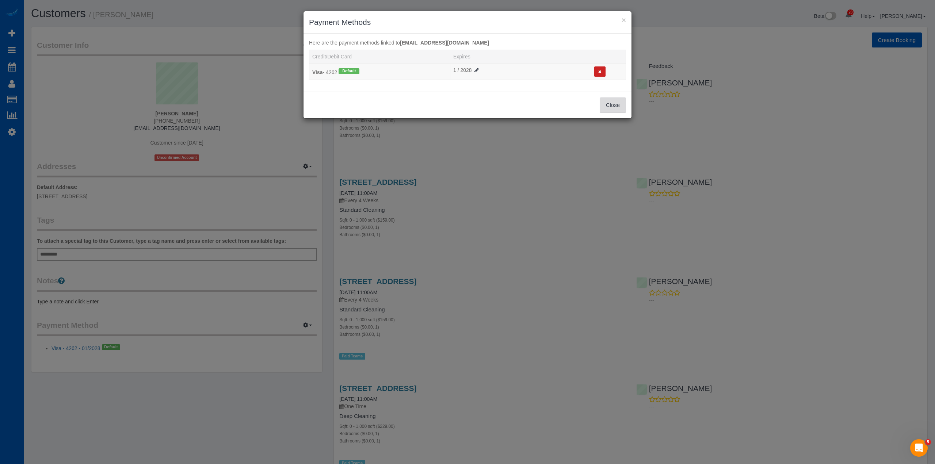
click at [611, 103] on button "Close" at bounding box center [613, 105] width 26 height 15
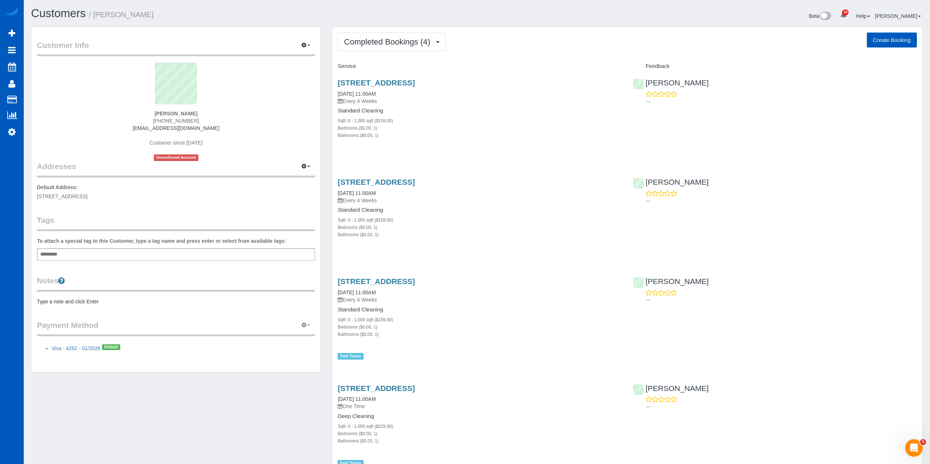
click at [302, 328] on button "button" at bounding box center [306, 325] width 18 height 11
click at [302, 347] on link "Add Credit/Debit Card" at bounding box center [281, 348] width 68 height 9
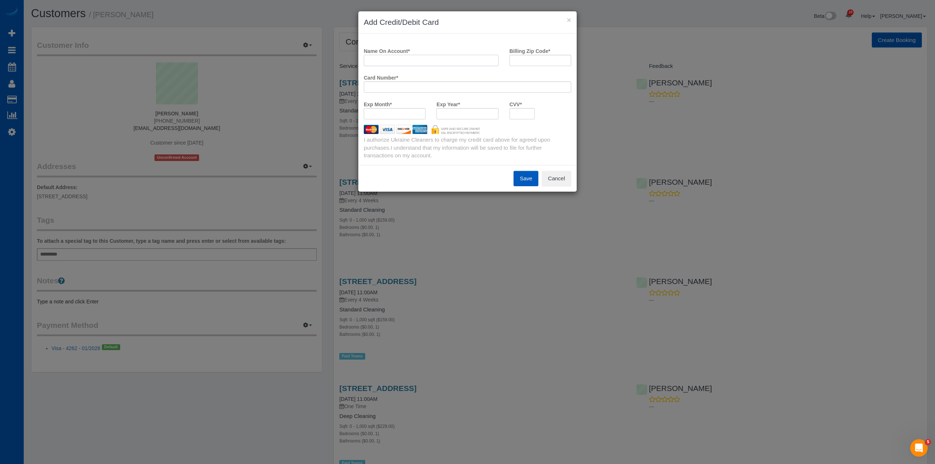
click at [435, 62] on input "Name On Account *" at bounding box center [431, 60] width 135 height 11
type input "b"
type input "Brittany A Divine"
click at [557, 63] on input "Billing Zip Code *" at bounding box center [541, 60] width 62 height 11
type input "97214"
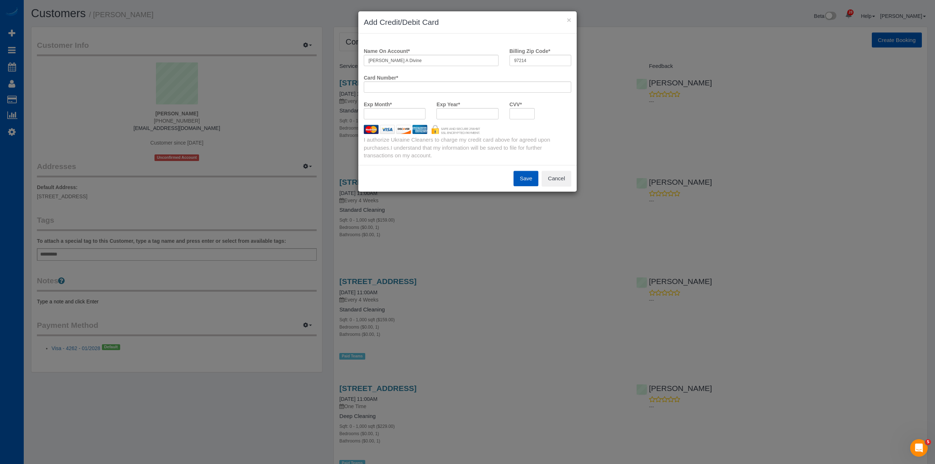
click at [434, 83] on div at bounding box center [467, 86] width 207 height 11
click at [533, 180] on button "Save" at bounding box center [526, 178] width 25 height 15
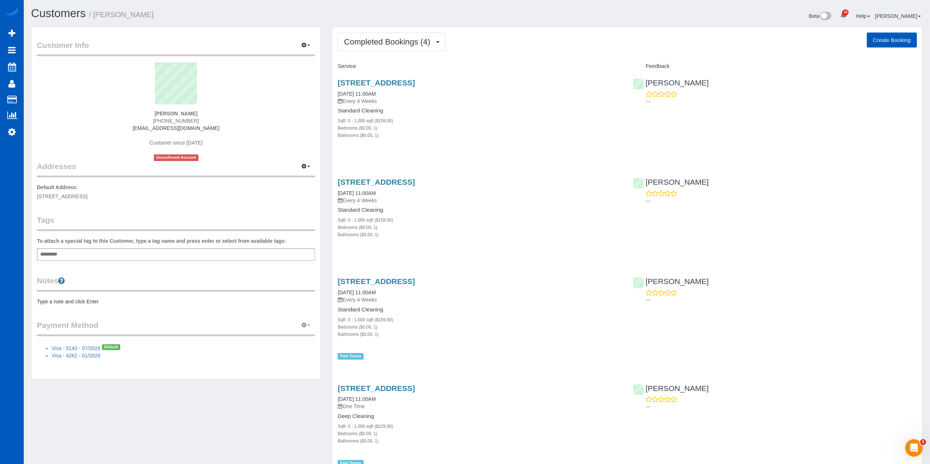
click at [305, 323] on icon "button" at bounding box center [303, 325] width 5 height 4
click at [291, 340] on link "View Payment Methods" at bounding box center [281, 338] width 68 height 9
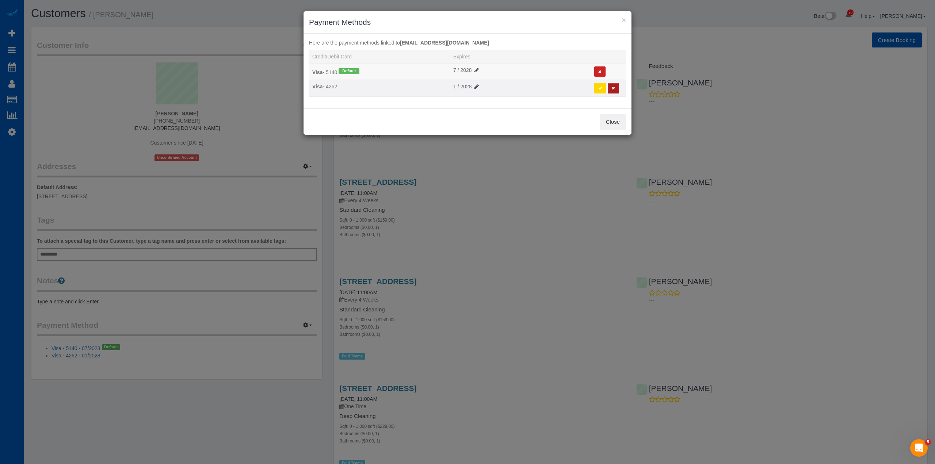
click at [610, 90] on button at bounding box center [613, 88] width 11 height 11
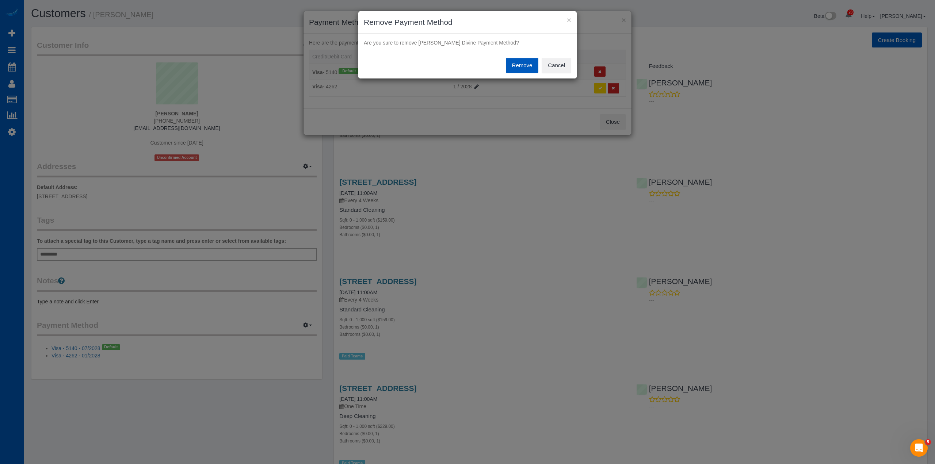
click at [526, 71] on button "Remove" at bounding box center [522, 65] width 33 height 15
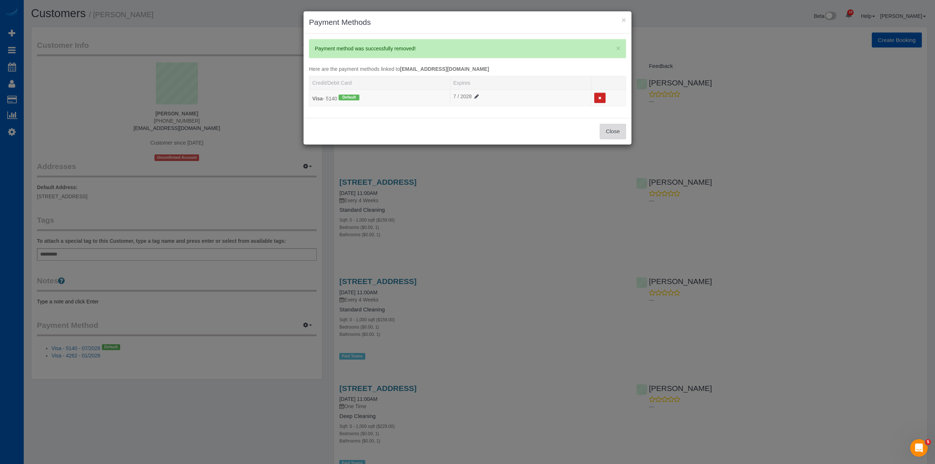
click at [621, 133] on button "Close" at bounding box center [613, 131] width 26 height 15
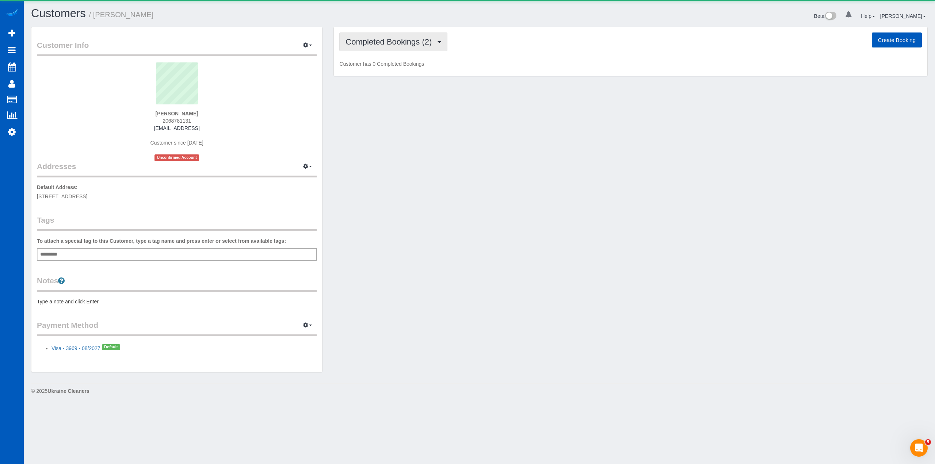
click at [373, 44] on span "Completed Bookings (2)" at bounding box center [391, 41] width 90 height 9
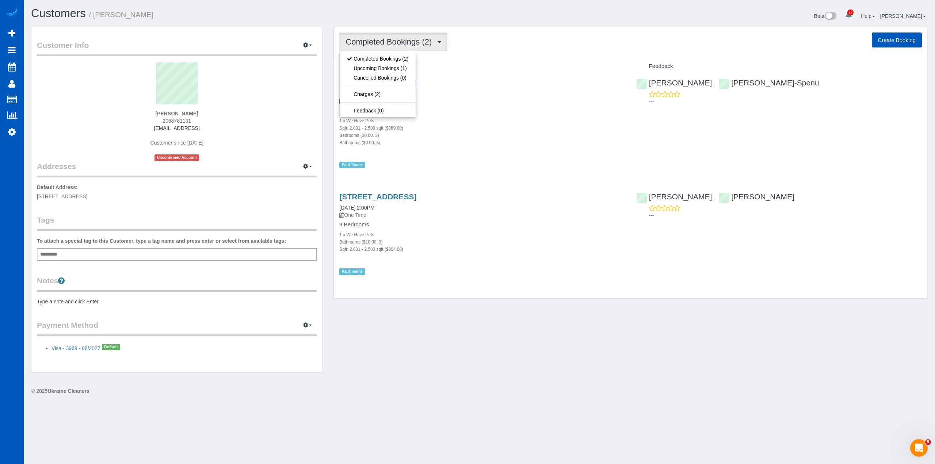
click at [403, 378] on div "Customer Info Edit Contact Info Send Message Email Preferences Special Sales Ta…" at bounding box center [480, 203] width 908 height 353
drag, startPoint x: 384, startPoint y: 57, endPoint x: 397, endPoint y: 41, distance: 20.5
click at [384, 56] on div "Completed Bookings (2) Completed Bookings (2) Upcoming Bookings (1) Cancelled B…" at bounding box center [631, 163] width 594 height 272
click at [398, 39] on span "Completed Bookings (2)" at bounding box center [391, 41] width 90 height 9
click at [391, 94] on link "Charges (2)" at bounding box center [378, 93] width 76 height 9
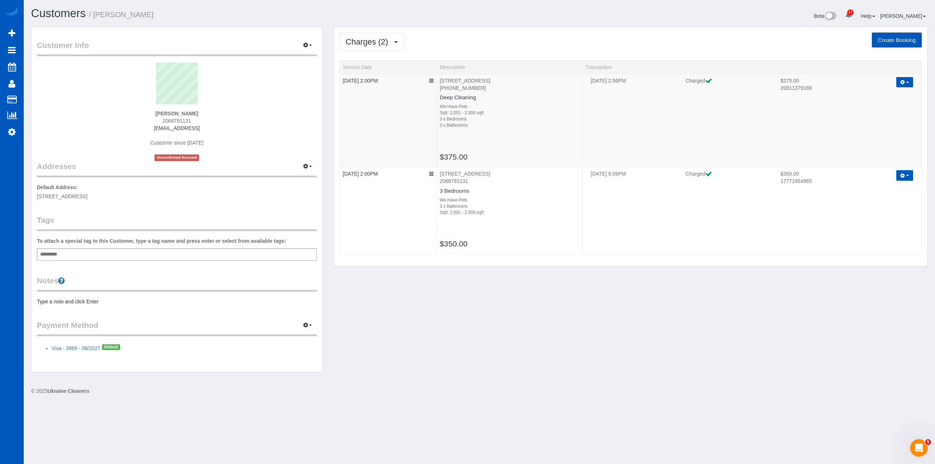
drag, startPoint x: 508, startPoint y: 291, endPoint x: 500, endPoint y: 281, distance: 12.5
click at [508, 291] on div "Customer Info Edit Contact Info Send Message Email Preferences Special Sales Ta…" at bounding box center [480, 203] width 908 height 353
click at [391, 45] on span "Charges (2)" at bounding box center [369, 41] width 46 height 9
click at [385, 69] on link "Upcoming Bookings (1)" at bounding box center [378, 68] width 76 height 9
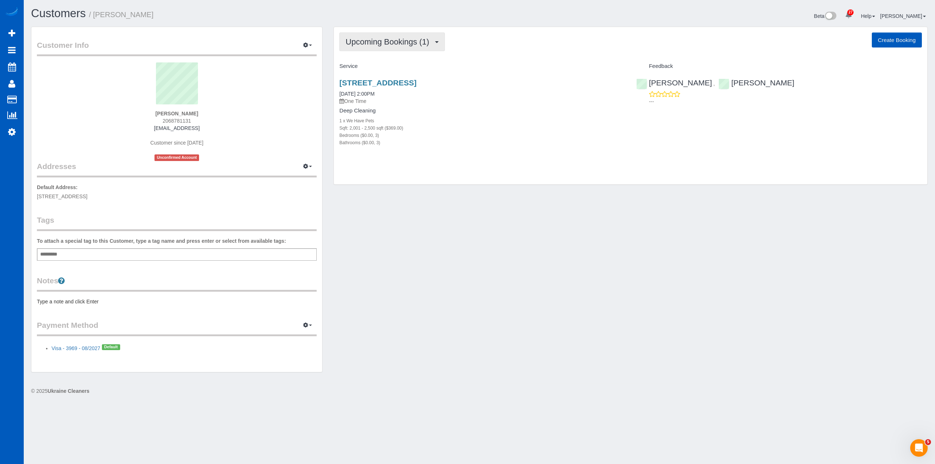
click at [405, 38] on span "Upcoming Bookings (1)" at bounding box center [389, 41] width 87 height 9
click at [403, 338] on div "Customer Info Edit Contact Info Send Message Email Preferences Special Sales Ta…" at bounding box center [480, 203] width 908 height 353
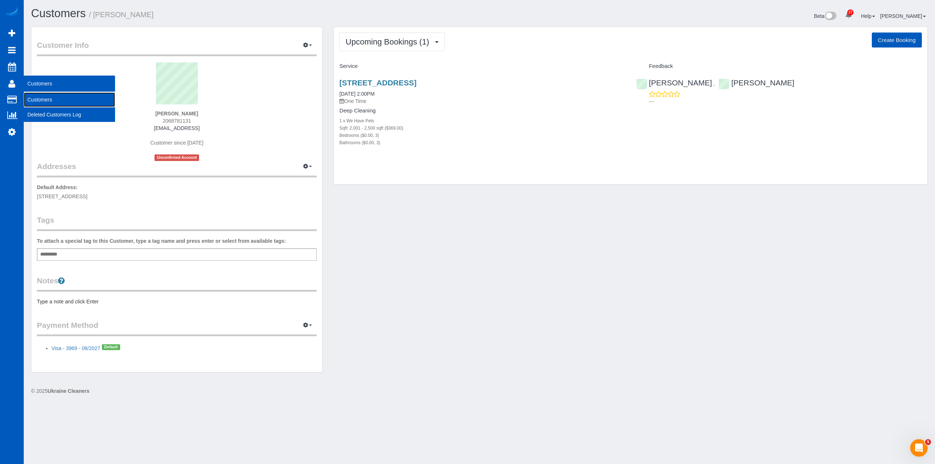
click at [40, 95] on link "Customers" at bounding box center [69, 99] width 91 height 15
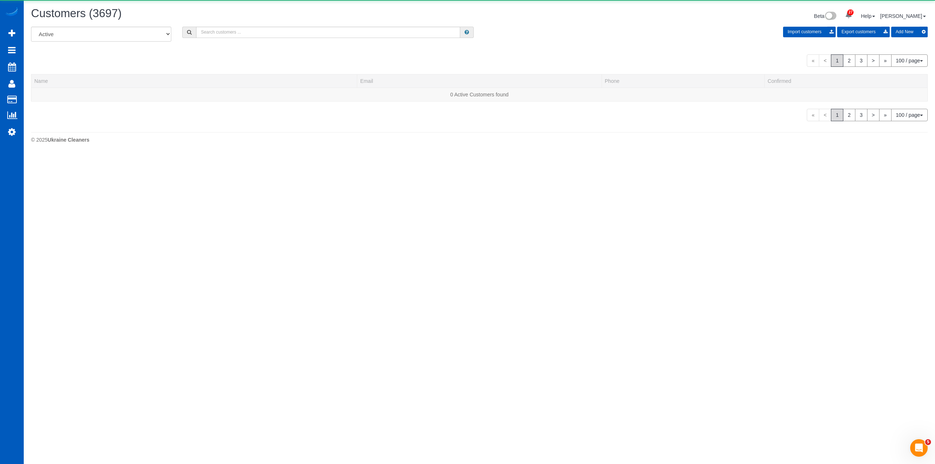
click at [226, 26] on div "Customers (3697) Beta 27 Your Notifications You have 0 alerts × You have 2 to c…" at bounding box center [480, 16] width 908 height 19
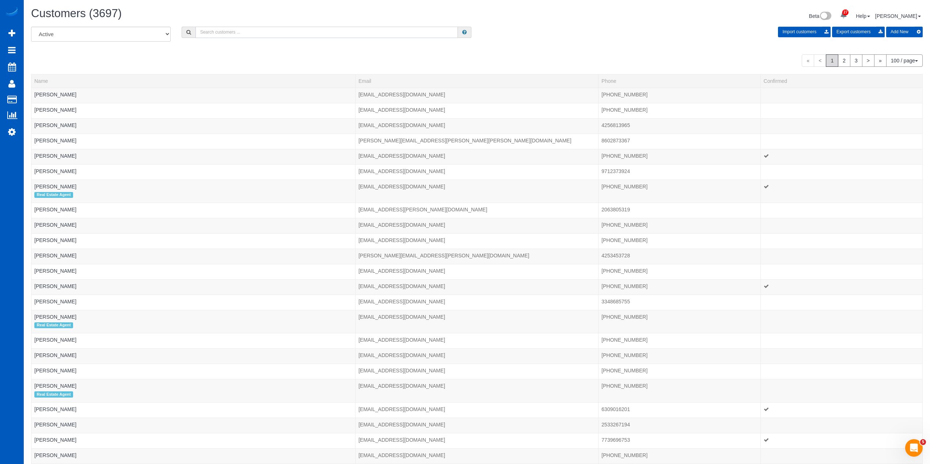
click at [226, 27] on input "text" at bounding box center [326, 32] width 262 height 11
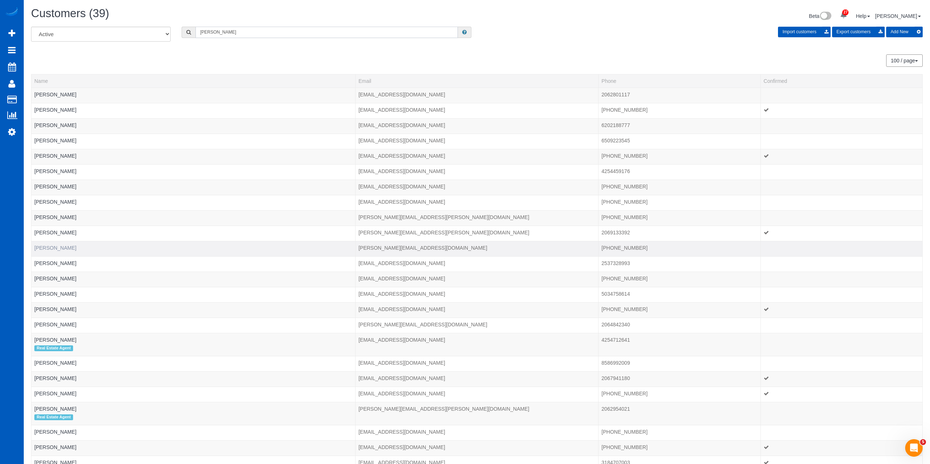
type input "david"
click at [62, 247] on link "David Detzler" at bounding box center [55, 248] width 42 height 6
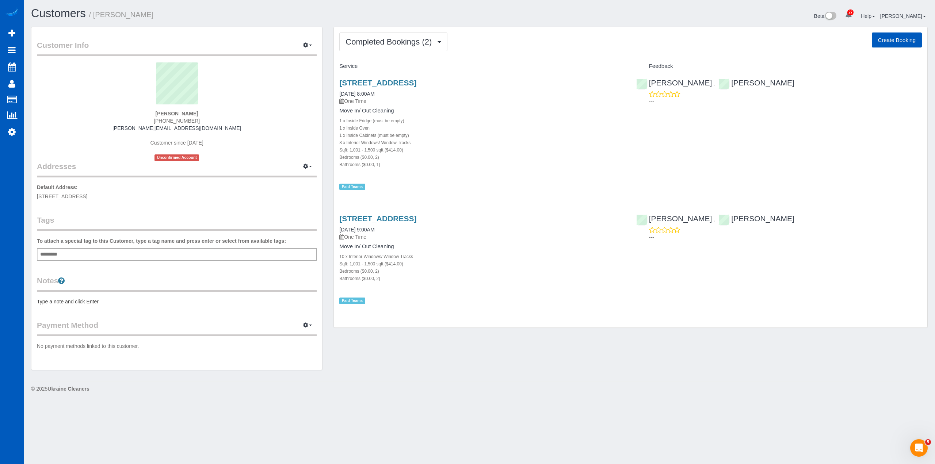
drag, startPoint x: 336, startPoint y: 76, endPoint x: 473, endPoint y: 79, distance: 137.4
click at [473, 79] on div "2728 36th Ave Sw, Seattle, WA 98126 04/29/2025 8:00AM One Time Move In/ Out Cle…" at bounding box center [482, 131] width 297 height 118
click at [462, 115] on div "Move In/ Out Cleaning 1 x Inside Fridge (must be empty) 1 x Inside Oven 1 x Ins…" at bounding box center [482, 138] width 286 height 60
click at [261, 105] on sui-profile-pic at bounding box center [176, 85] width 269 height 47
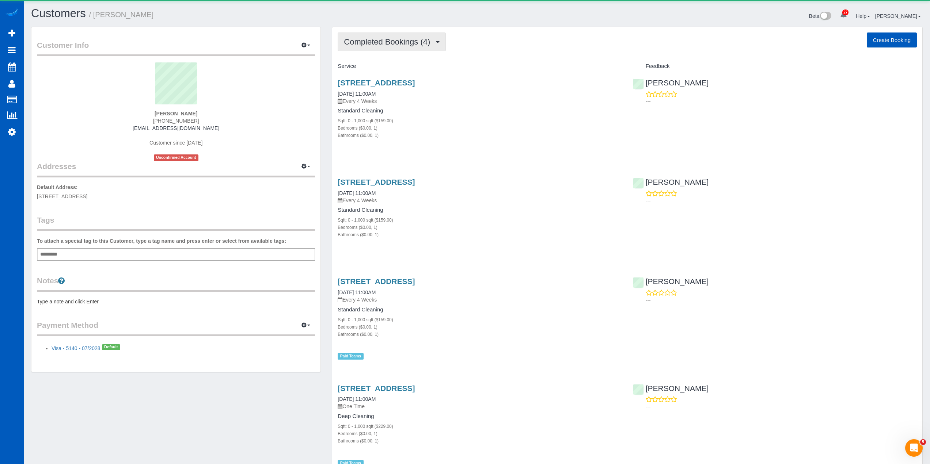
click at [416, 49] on button "Completed Bookings (4)" at bounding box center [392, 42] width 108 height 19
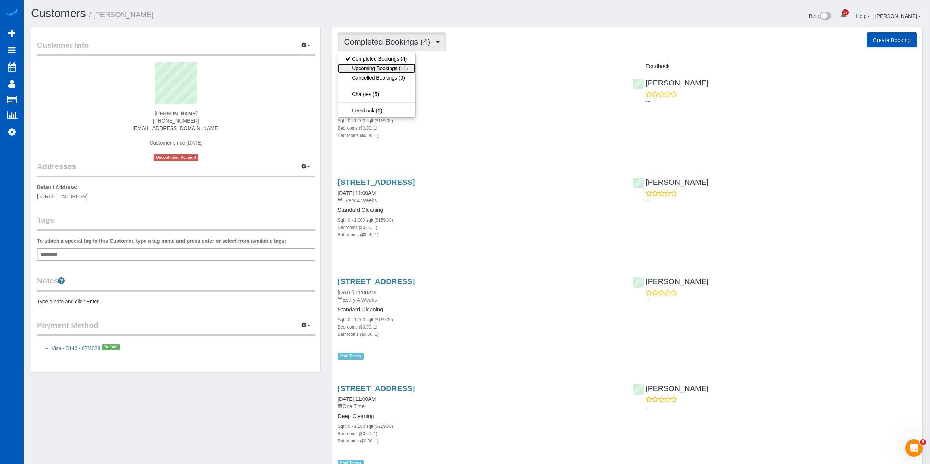
click at [397, 68] on link "Upcoming Bookings (11)" at bounding box center [376, 68] width 77 height 9
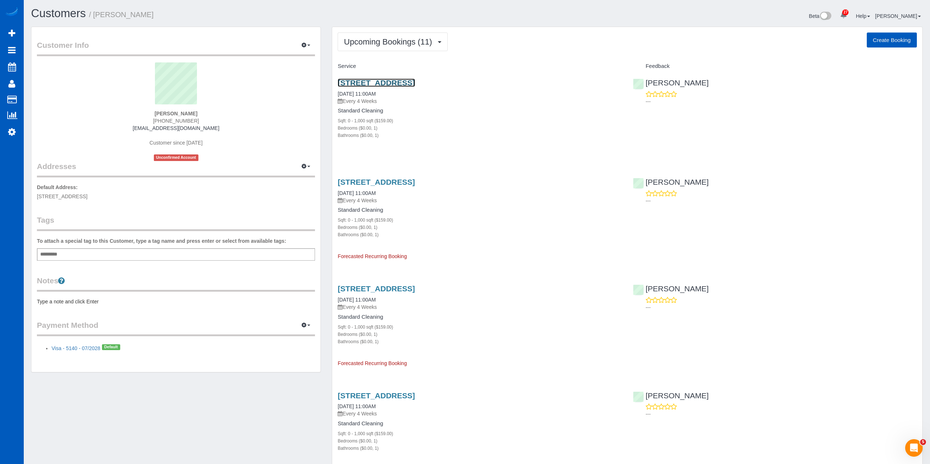
click at [394, 84] on link "[STREET_ADDRESS]" at bounding box center [376, 83] width 77 height 8
click at [385, 183] on link "[STREET_ADDRESS]" at bounding box center [376, 182] width 77 height 8
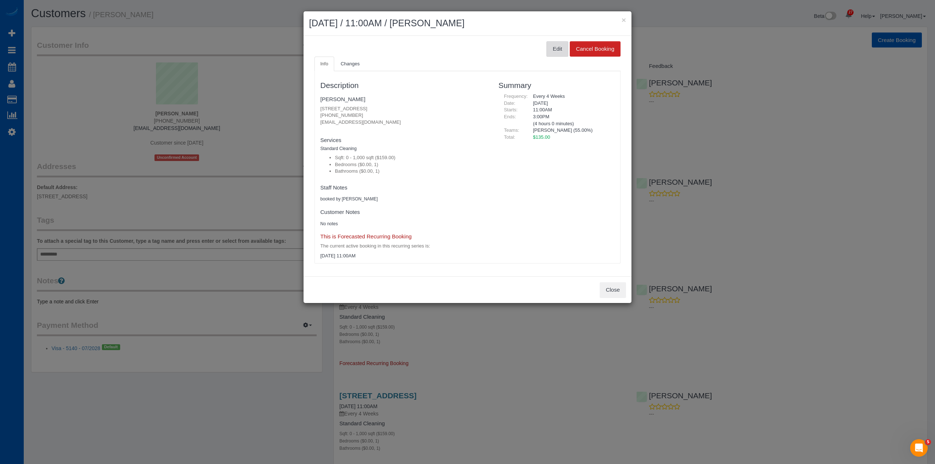
click at [564, 48] on button "Edit" at bounding box center [557, 48] width 22 height 15
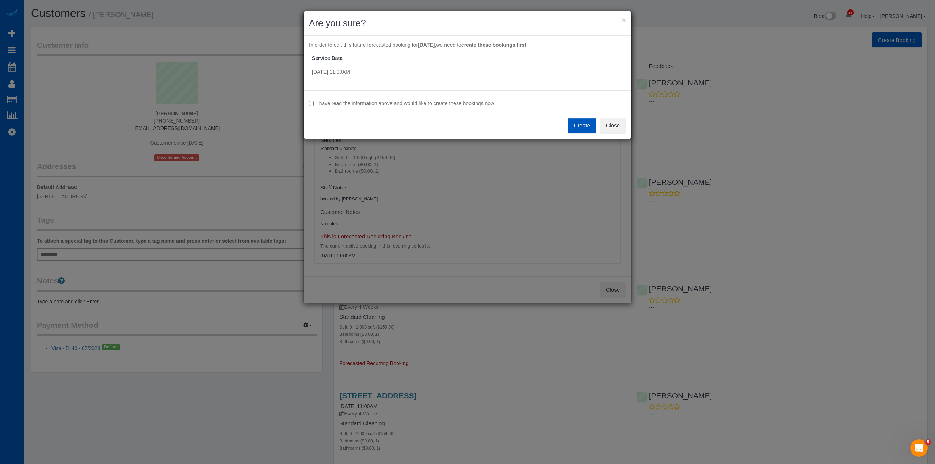
click at [371, 106] on label "I have read the information above and would like to create these bookings now." at bounding box center [467, 103] width 317 height 7
click at [379, 102] on label "I have read the information above and would like to create these bookings now." at bounding box center [467, 103] width 317 height 7
click at [484, 106] on label "I have read the information above and would like to create these bookings now." at bounding box center [467, 103] width 317 height 7
click at [577, 125] on button "Create" at bounding box center [582, 125] width 29 height 15
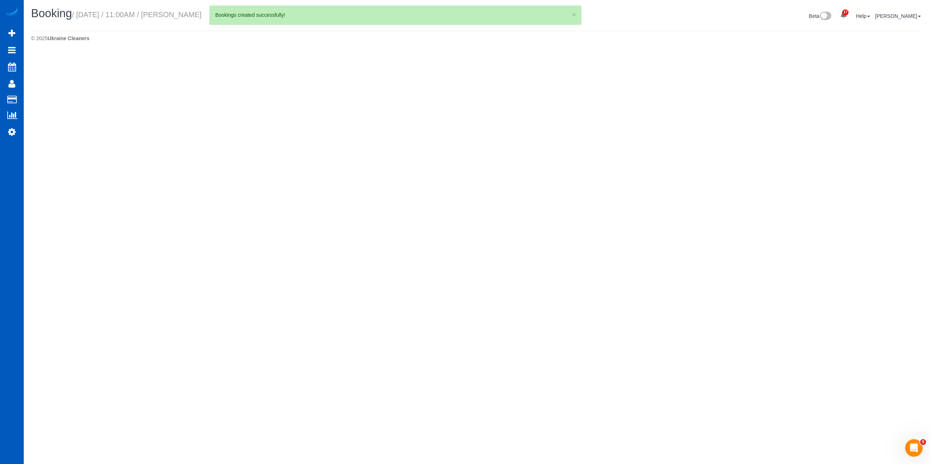
select select "OR"
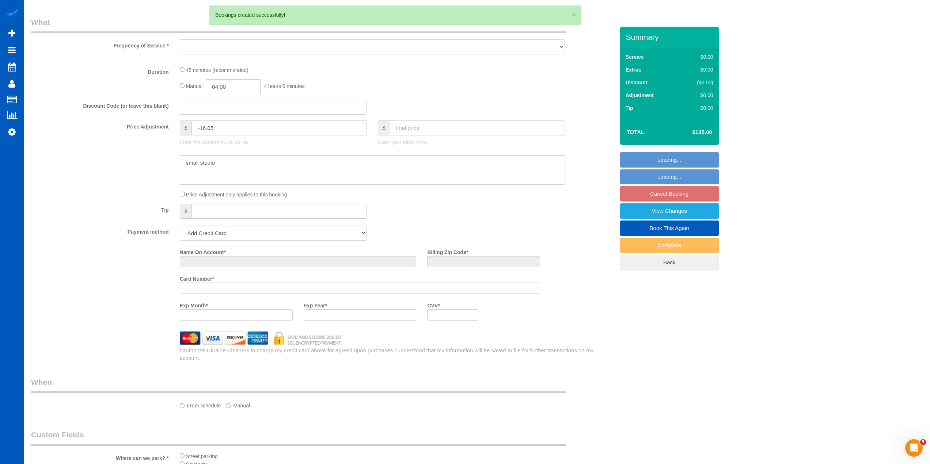
select select "string:fspay-d8d72ec2-2a34-4c71-ab46-66460e511758"
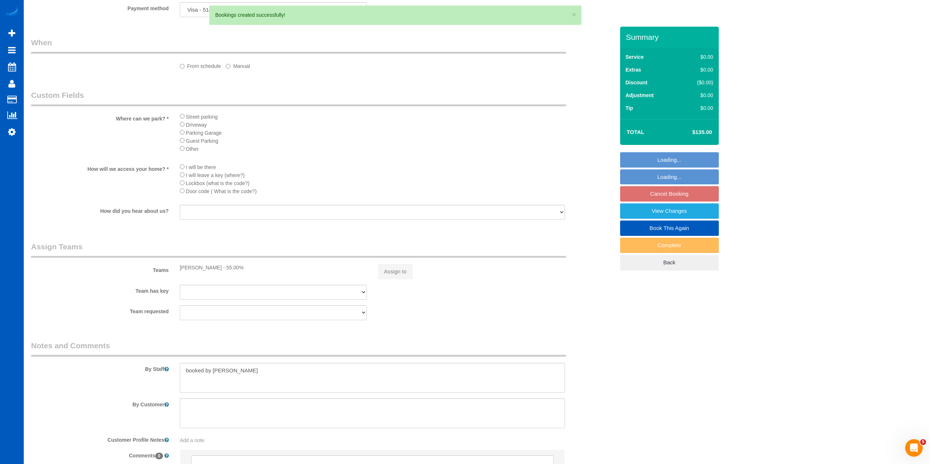
select select "string:[GEOGRAPHIC_DATA]"
select select "spot2"
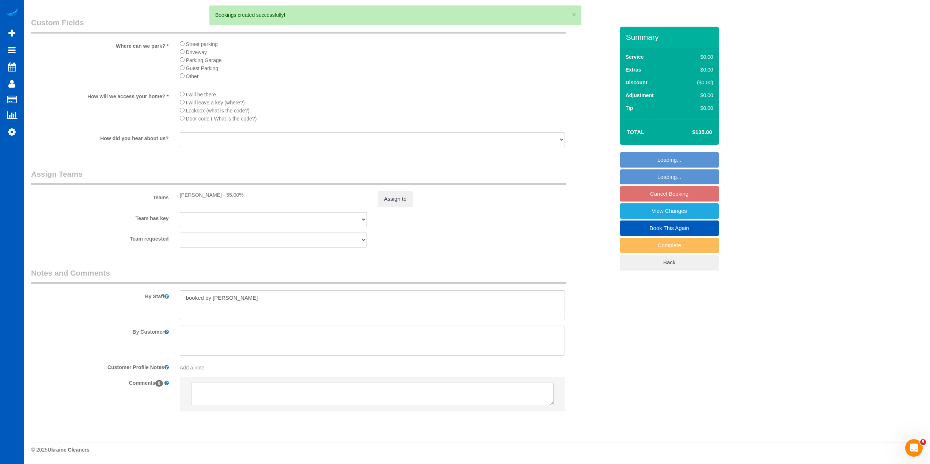
select select "object:1985"
select select "199"
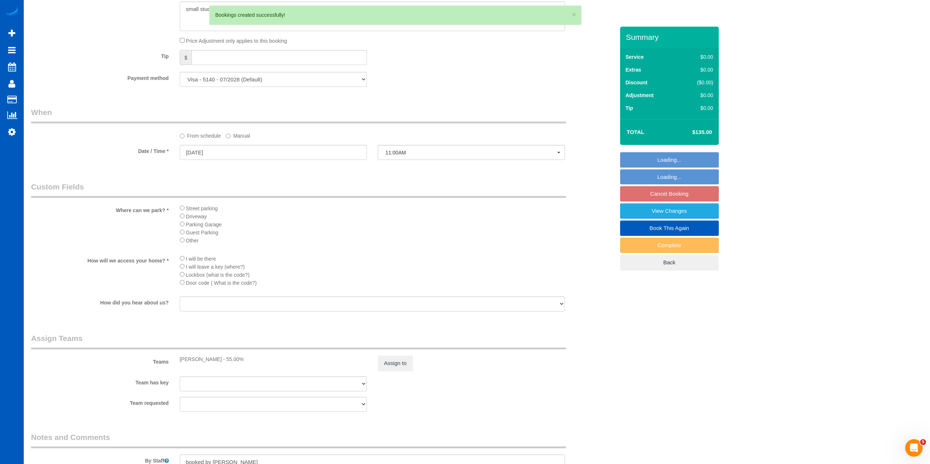
scroll to position [588, 0]
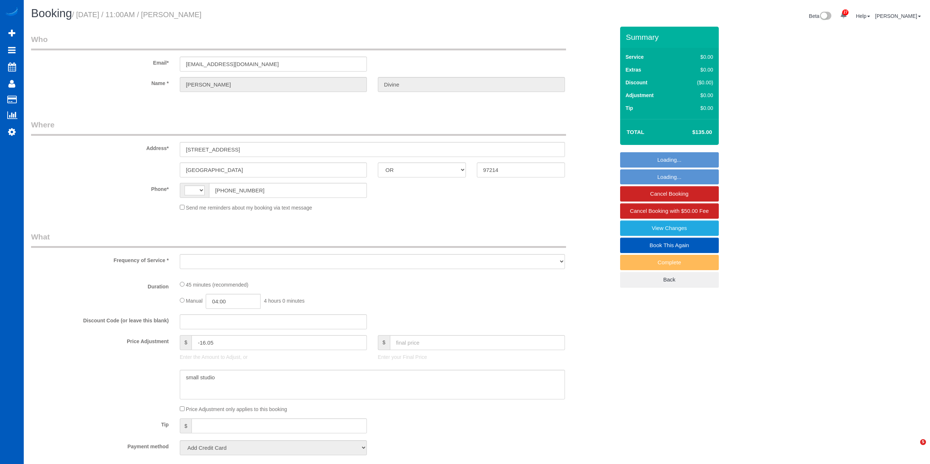
select select "OR"
select select "string:[GEOGRAPHIC_DATA]"
select select "object:913"
select select "string:fspay-d8d72ec2-2a34-4c71-ab46-66460e511758"
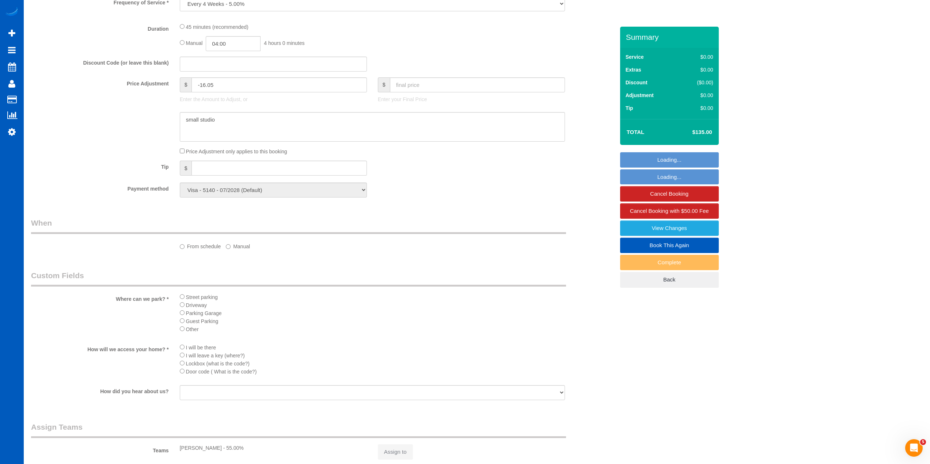
select select "object:918"
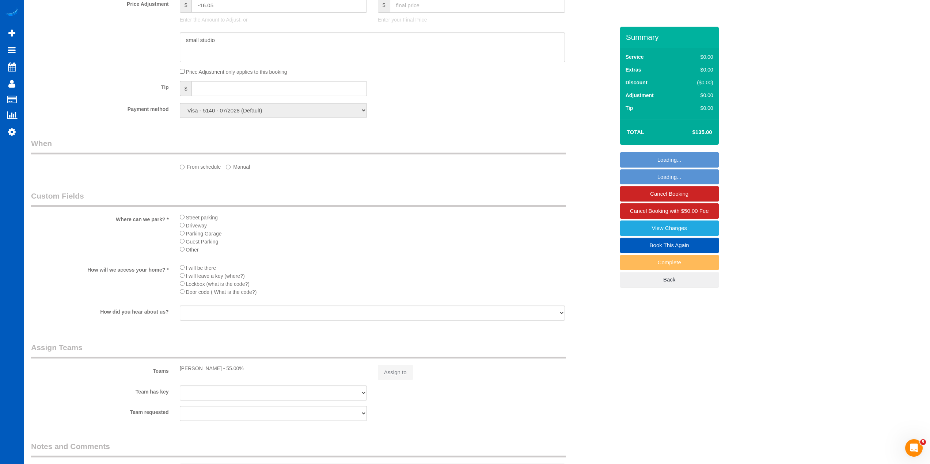
select select "199"
select select "spot1"
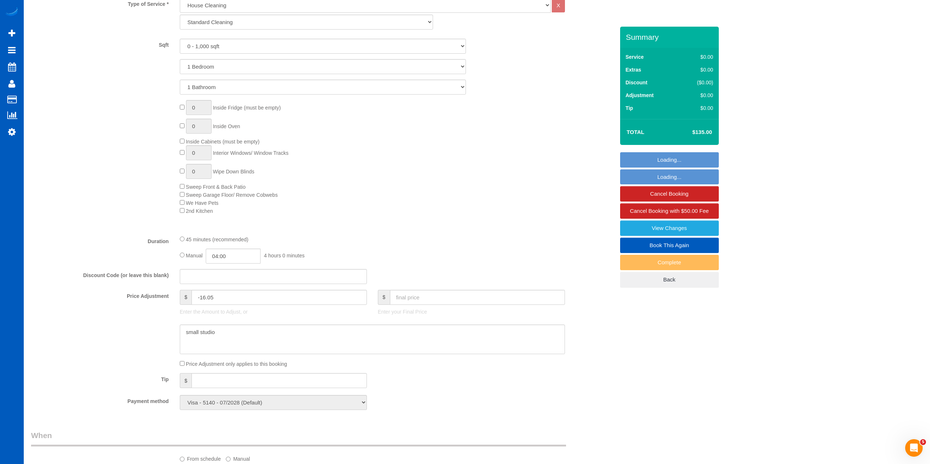
scroll to position [122, 0]
